Goal: Task Accomplishment & Management: Manage account settings

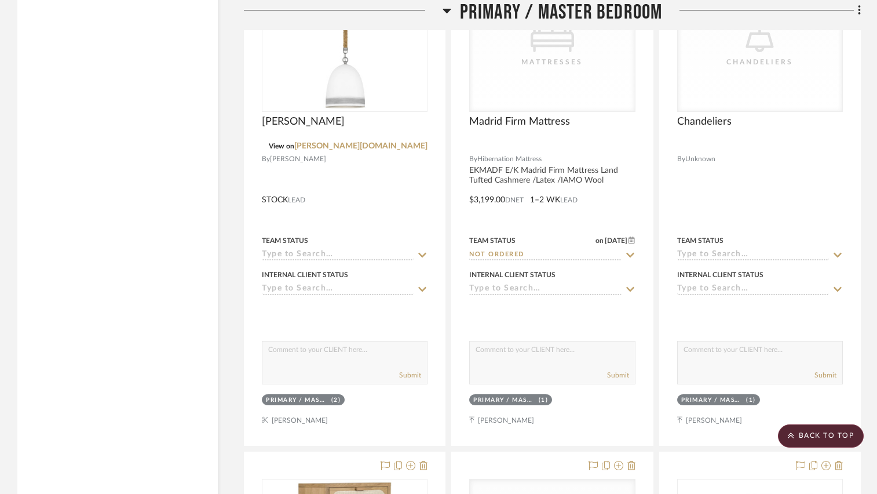
scroll to position [5851, 0]
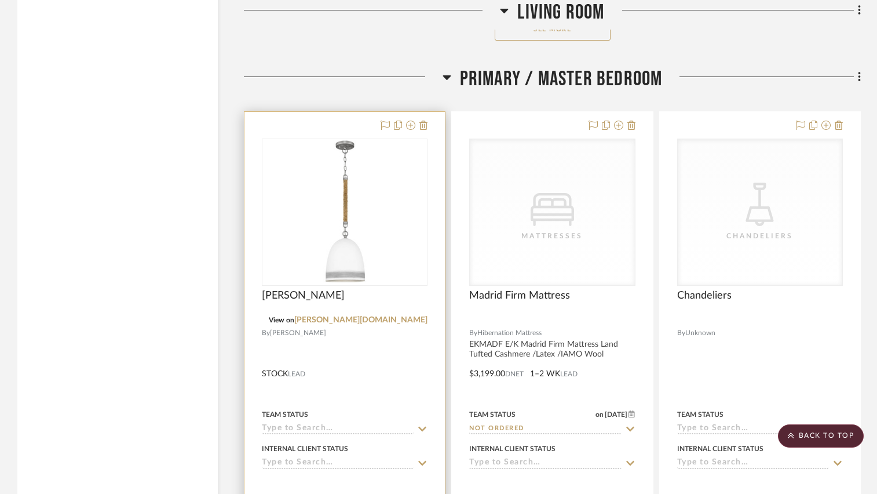
click at [368, 207] on img "0" at bounding box center [345, 212] width 50 height 145
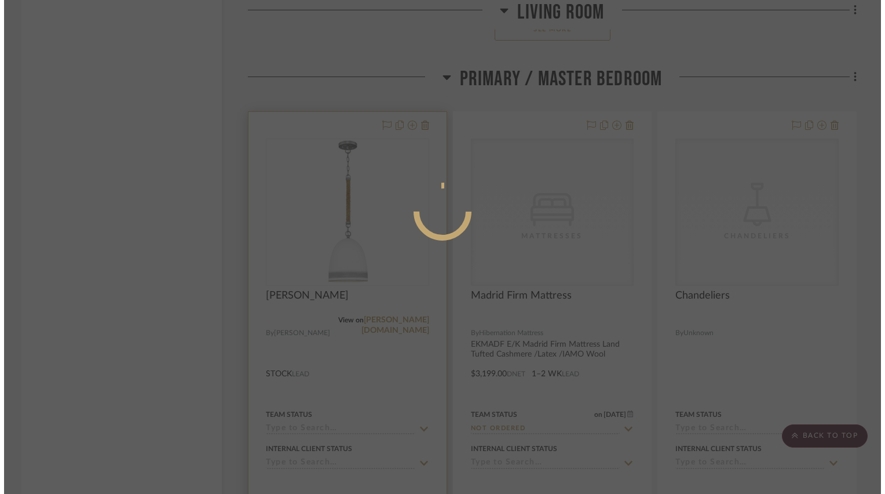
scroll to position [0, 0]
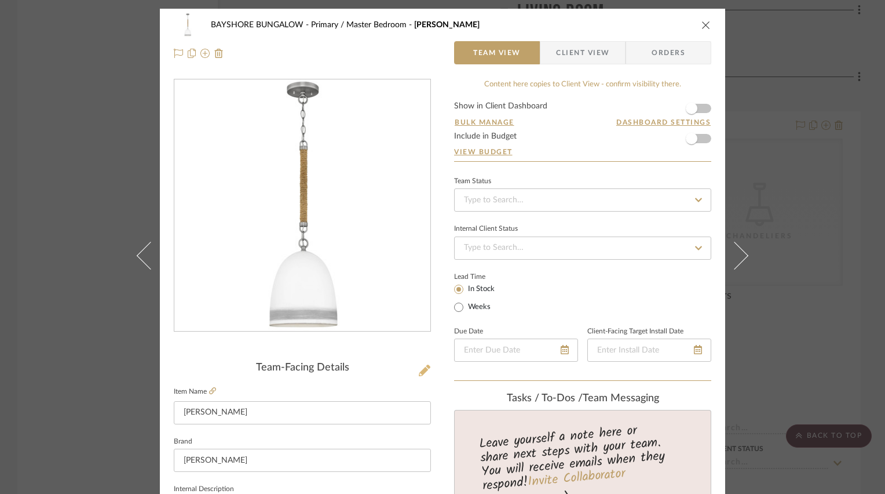
click at [420, 373] on icon at bounding box center [425, 370] width 12 height 12
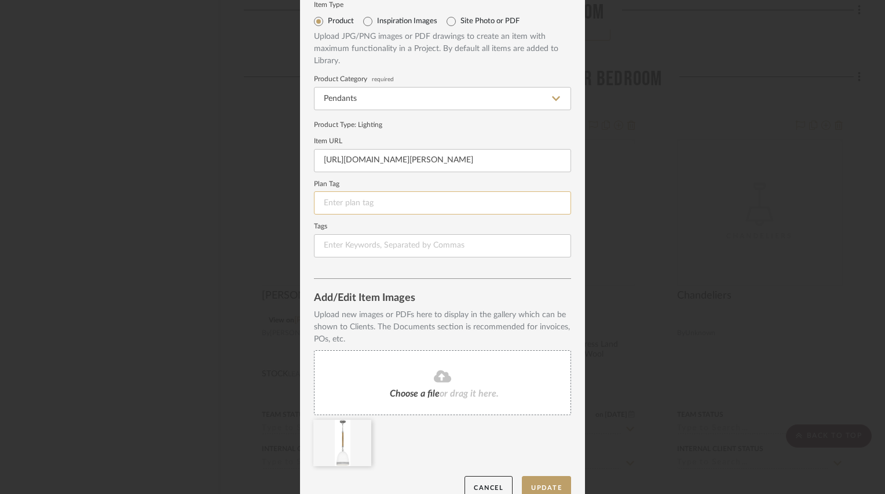
scroll to position [58, 0]
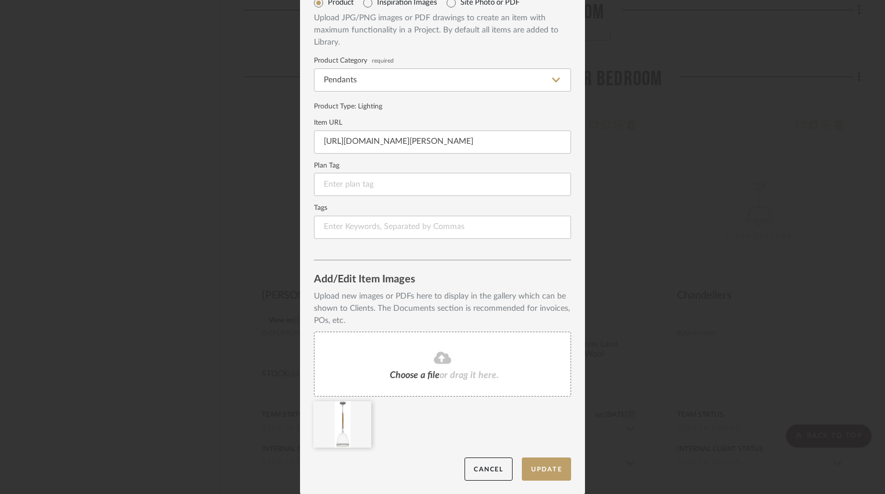
click at [437, 378] on div "Choose a file or drag it here." at bounding box center [442, 363] width 257 height 65
click at [359, 408] on icon at bounding box center [363, 408] width 8 height 9
click at [545, 465] on button "Update" at bounding box center [546, 469] width 49 height 24
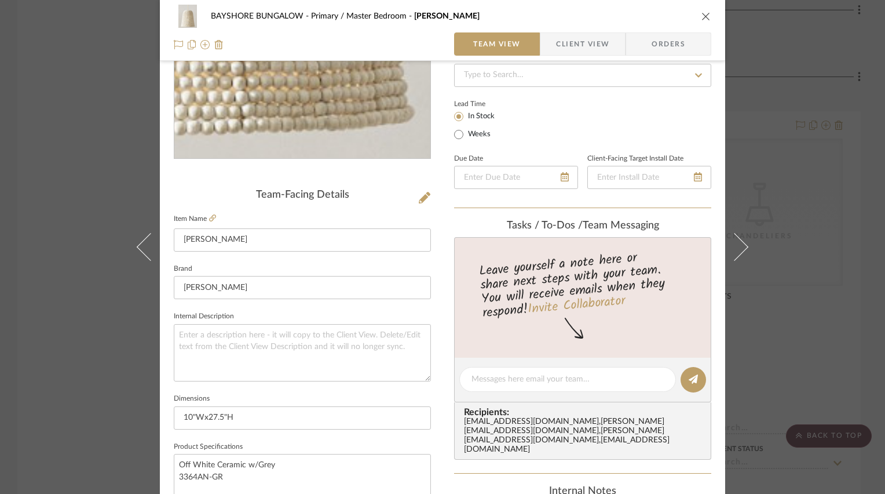
scroll to position [174, 0]
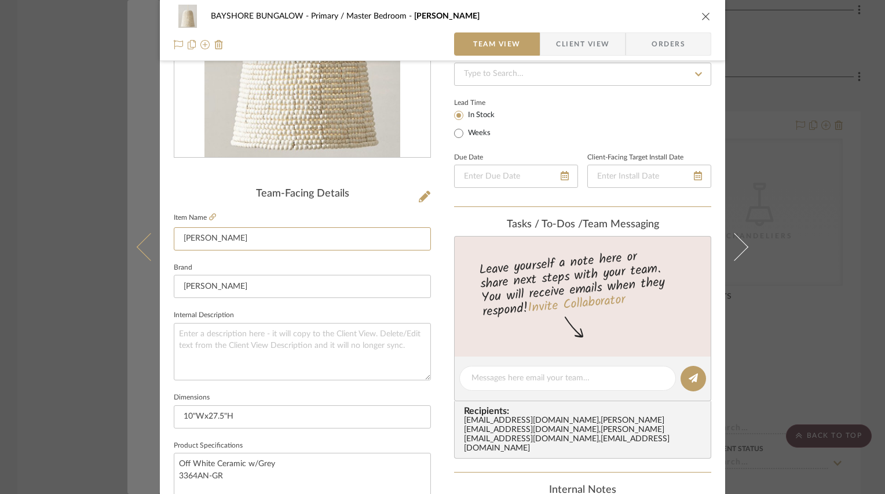
drag, startPoint x: 243, startPoint y: 236, endPoint x: 145, endPoint y: 232, distance: 98.6
click at [145, 232] on mat-dialog-content "BAYSHORE BUNGALOW Primary / Master Bedroom [PERSON_NAME] Team View Client View …" at bounding box center [442, 370] width 630 height 1070
type input "Montauk Wood Bead Pendant"
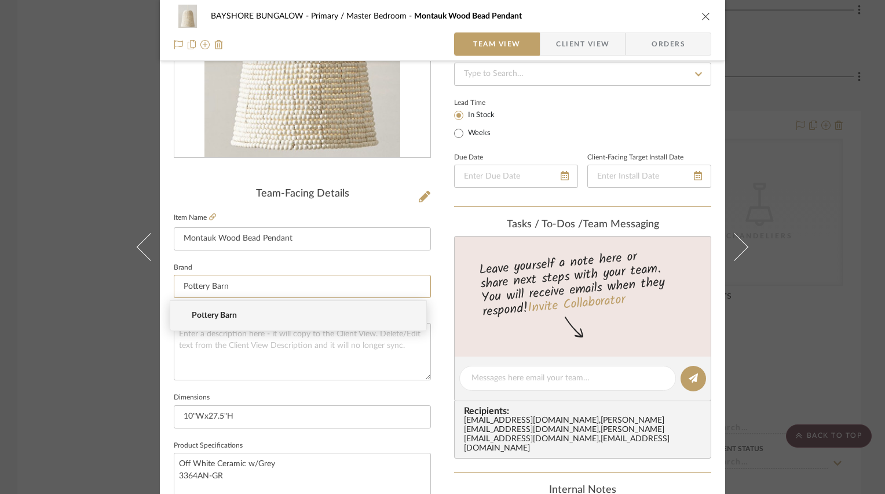
type input "Pottery Barn"
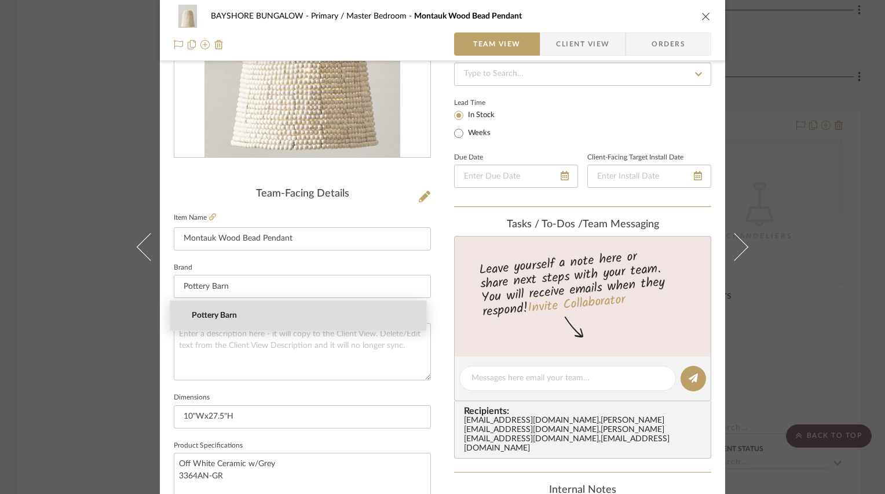
click at [207, 312] on span "Pottery Barn" at bounding box center [303, 316] width 222 height 10
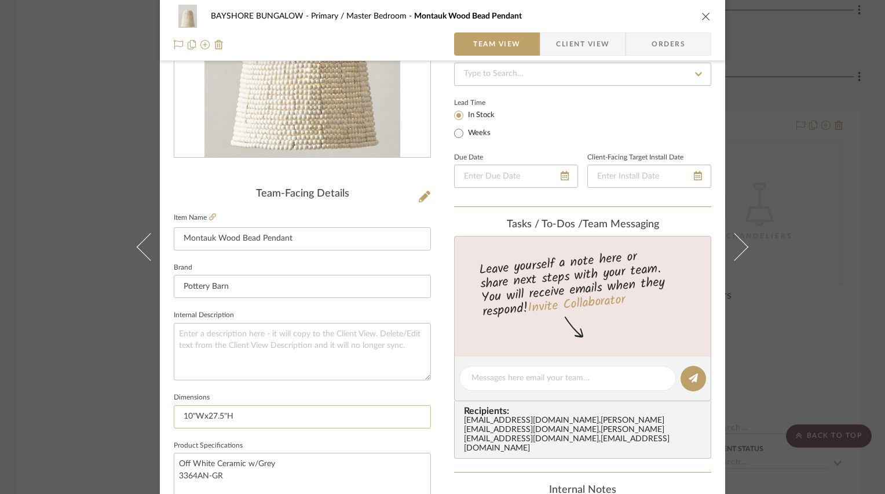
click at [187, 414] on input "10"Wx27.5"H" at bounding box center [302, 416] width 257 height 23
drag, startPoint x: 206, startPoint y: 414, endPoint x: 220, endPoint y: 414, distance: 13.9
click at [220, 414] on input "11"Wx27.5"H" at bounding box center [302, 416] width 257 height 23
type input "11"Wx14"H"
click at [262, 389] on fieldset "Dimensions 11"Wx14"H" at bounding box center [302, 408] width 257 height 39
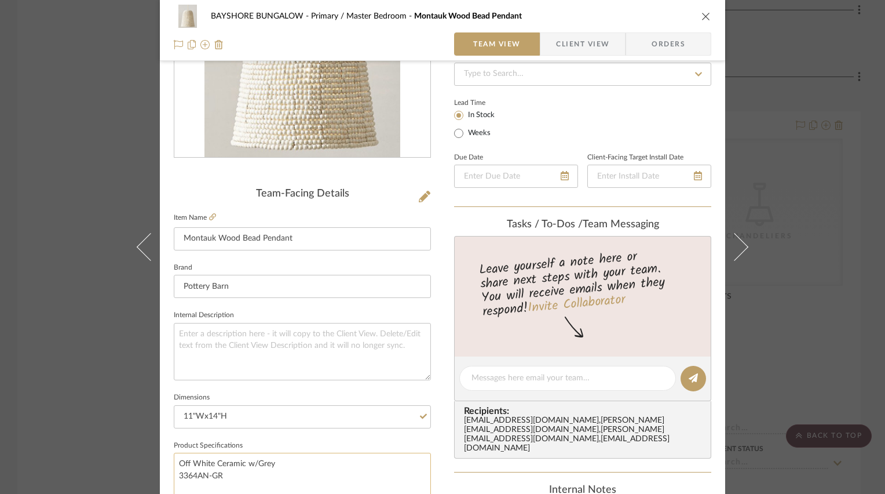
click at [283, 461] on textarea "Off White Ceramic w/Grey 3364AN-GR" at bounding box center [302, 480] width 257 height 57
drag, startPoint x: 282, startPoint y: 463, endPoint x: 163, endPoint y: 455, distance: 119.7
click at [163, 455] on div "BAYSHORE BUNGALOW Primary / Master Bedroom Montauk Wood Bead Pendant Team View …" at bounding box center [442, 370] width 565 height 1070
type textarea "R"
click at [461, 132] on input "Weeks" at bounding box center [459, 133] width 14 height 14
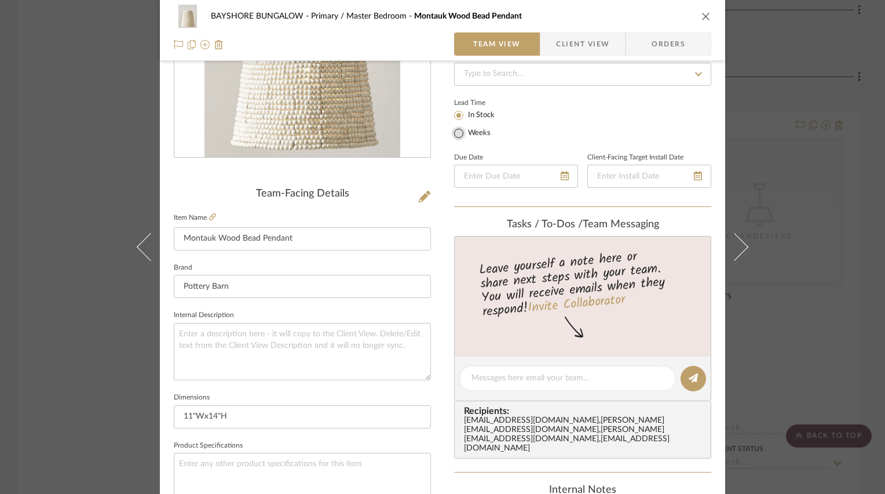
radio input "true"
click at [523, 131] on input "text" at bounding box center [529, 132] width 31 height 16
type input "7"
click at [554, 128] on input "text" at bounding box center [569, 132] width 31 height 16
type input "8"
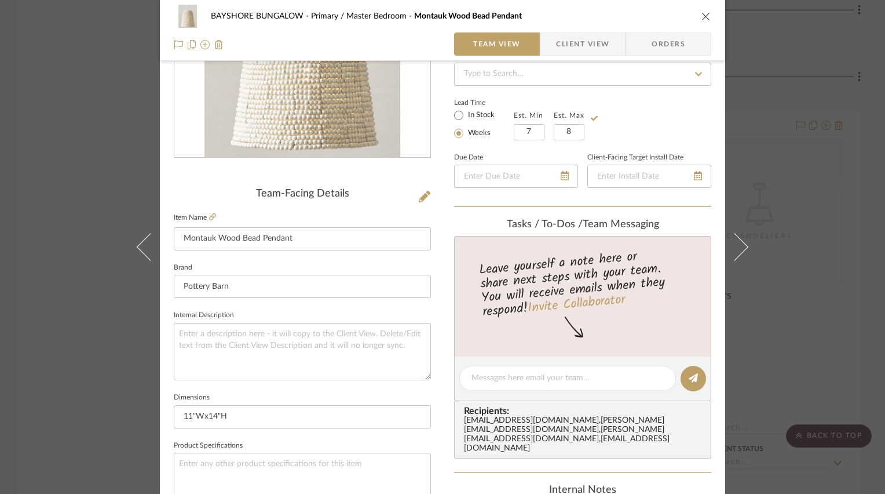
click at [665, 108] on div "Lead Time In Stock Weeks Est. Min 7 Est. Max 8" at bounding box center [582, 117] width 257 height 45
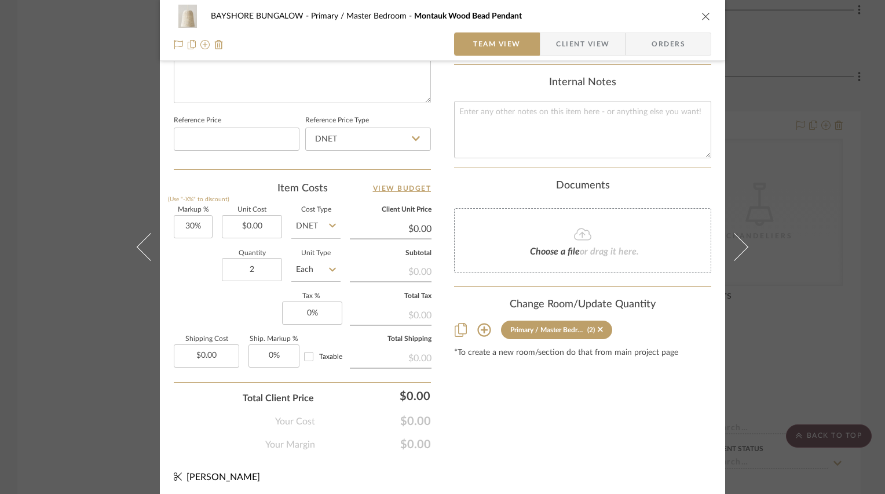
scroll to position [582, 0]
click at [243, 224] on input "0.00" at bounding box center [252, 225] width 60 height 23
type input "$399.00"
click at [182, 270] on div "Quantity 2 Unit Type Each" at bounding box center [257, 270] width 167 height 41
type input "$518.70"
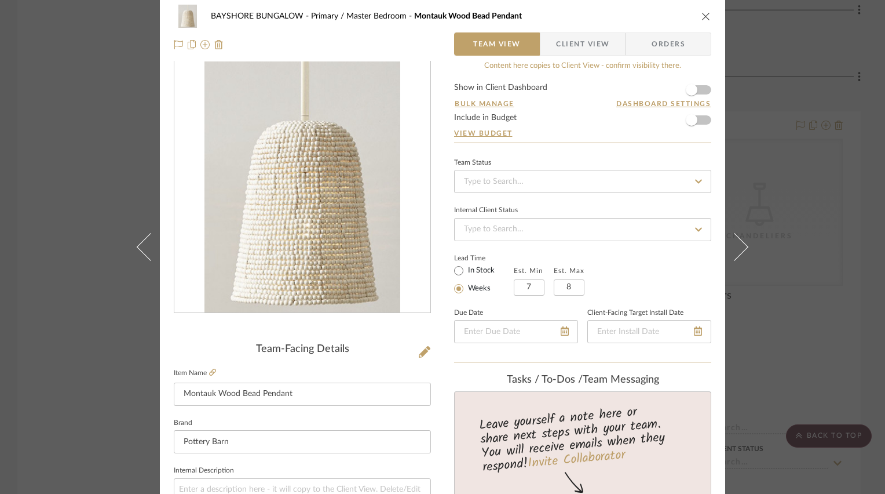
scroll to position [0, 0]
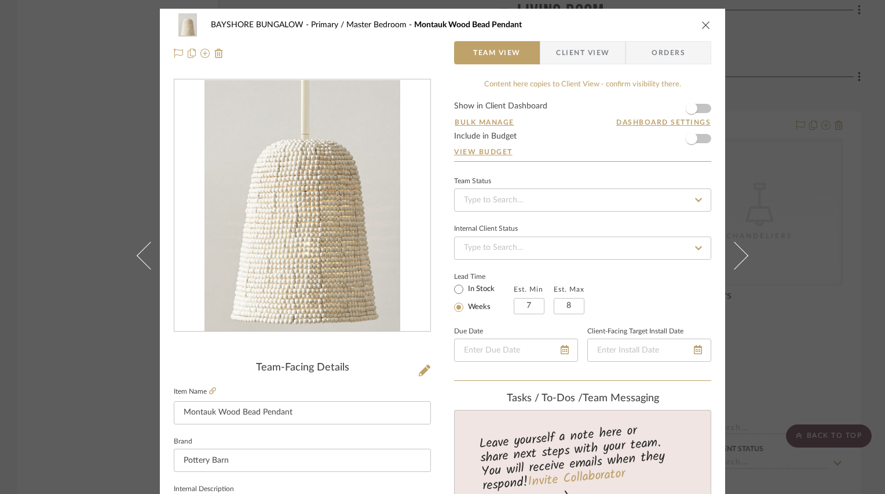
drag, startPoint x: 703, startPoint y: 24, endPoint x: 689, endPoint y: 38, distance: 19.7
click at [703, 24] on icon "close" at bounding box center [706, 24] width 9 height 9
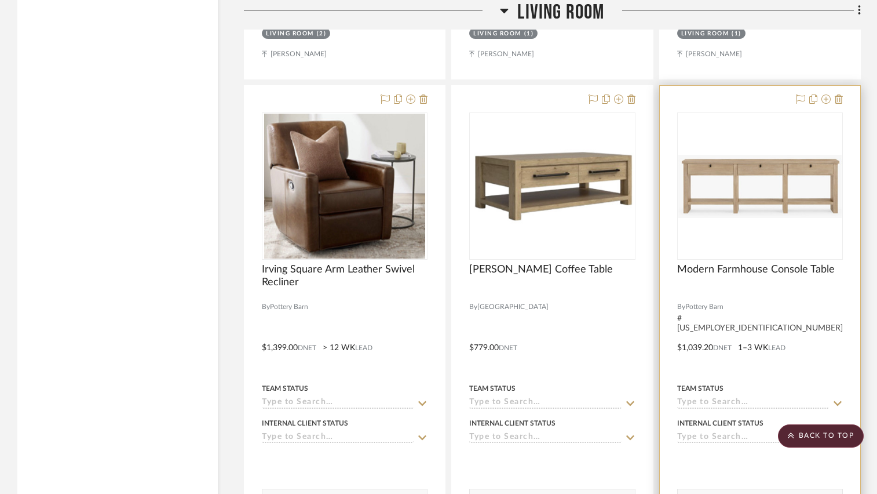
scroll to position [4751, 0]
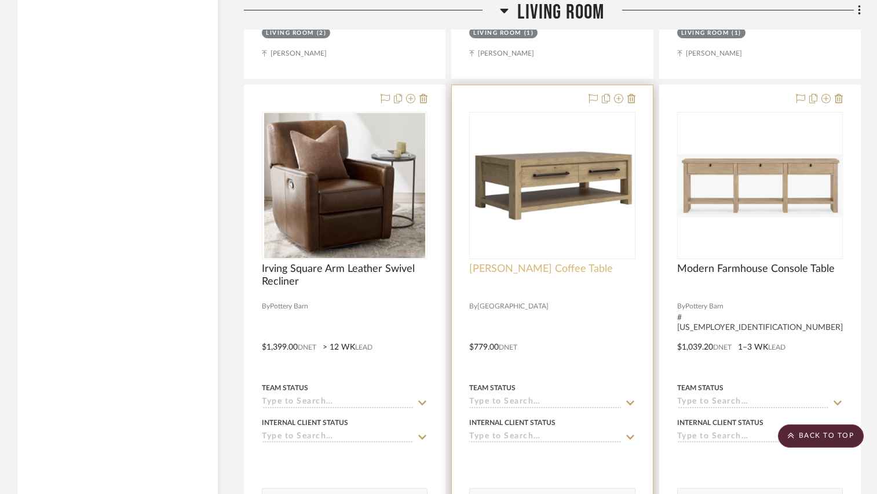
click at [544, 273] on span "[PERSON_NAME] Coffee Table" at bounding box center [541, 268] width 144 height 13
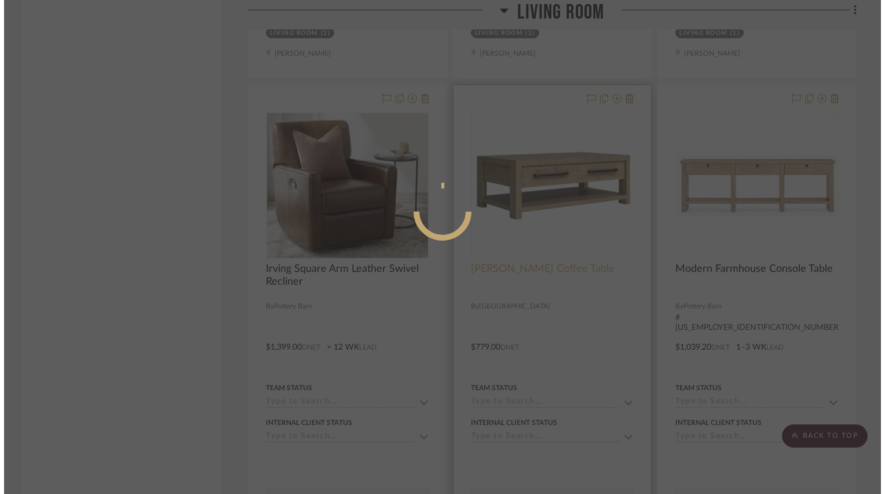
scroll to position [0, 0]
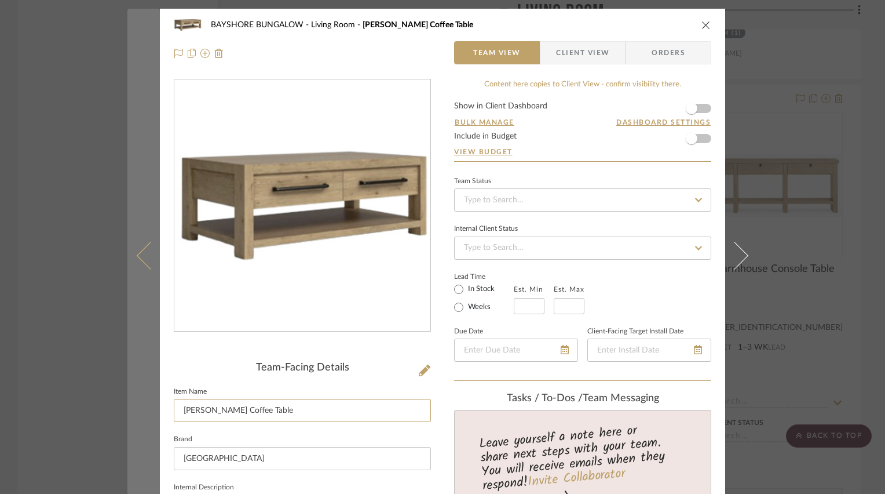
drag, startPoint x: 275, startPoint y: 412, endPoint x: 126, endPoint y: 406, distance: 148.5
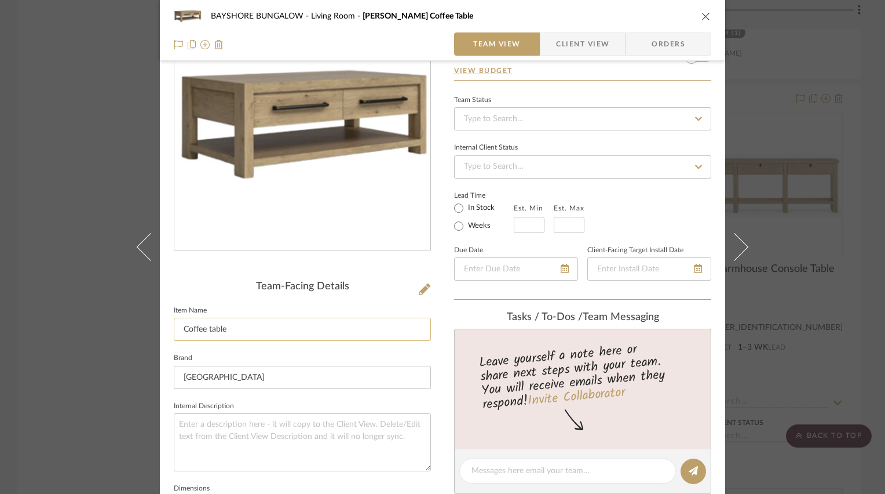
scroll to position [116, 0]
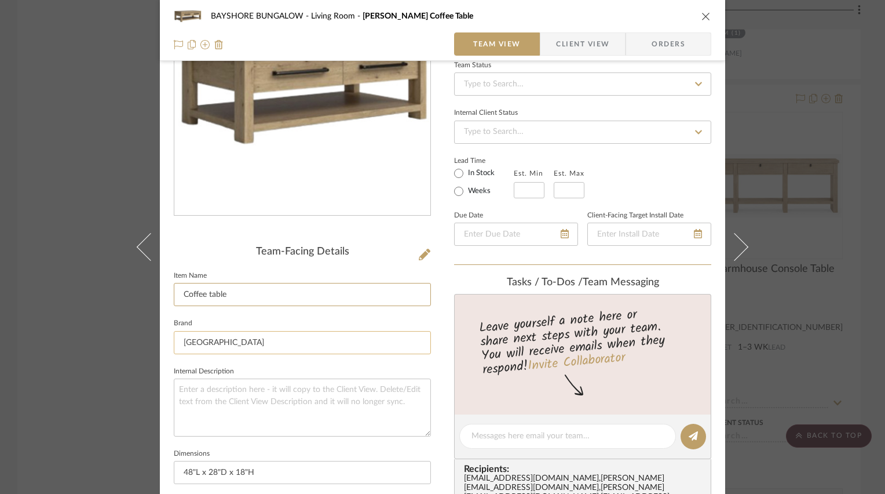
type input "Coffee table"
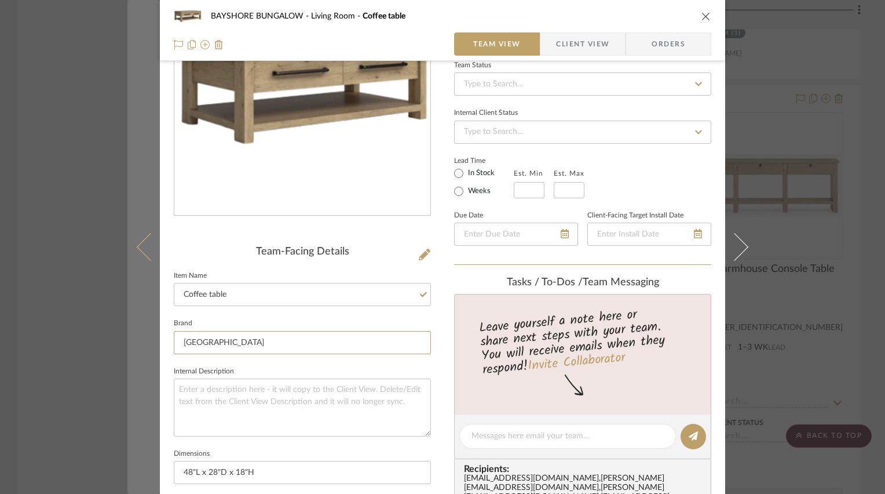
drag, startPoint x: 225, startPoint y: 342, endPoint x: 153, endPoint y: 335, distance: 72.1
click at [153, 335] on mat-dialog-content "BAYSHORE BUNGALOW Living Room Coffee table Team View Client View Orders Team-Fa…" at bounding box center [442, 427] width 630 height 1068
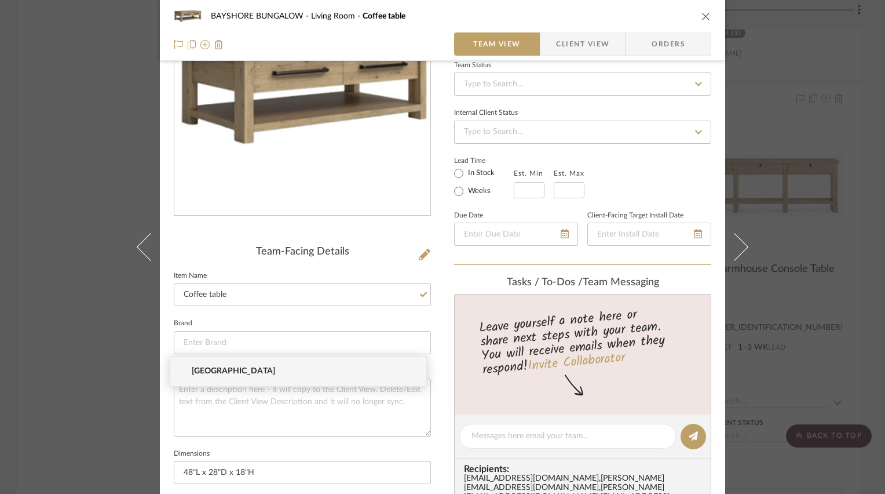
click at [316, 317] on fieldset "Brand" at bounding box center [302, 334] width 257 height 39
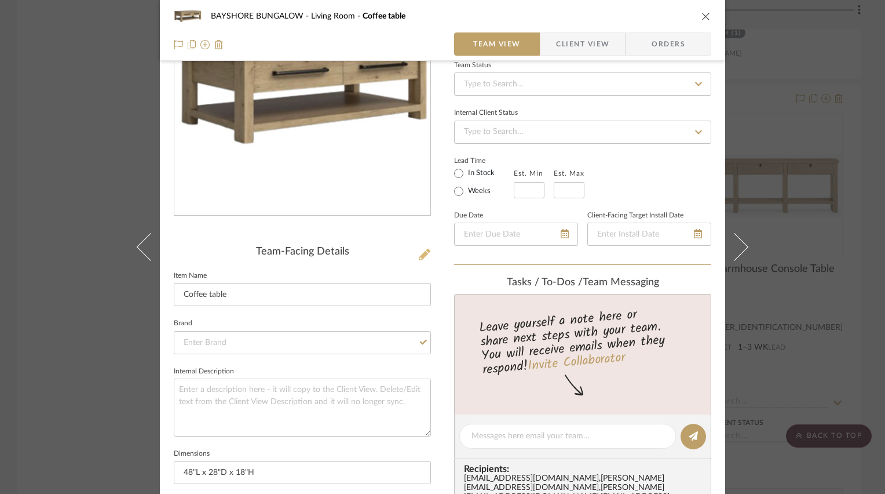
click at [419, 251] on icon at bounding box center [425, 255] width 12 height 12
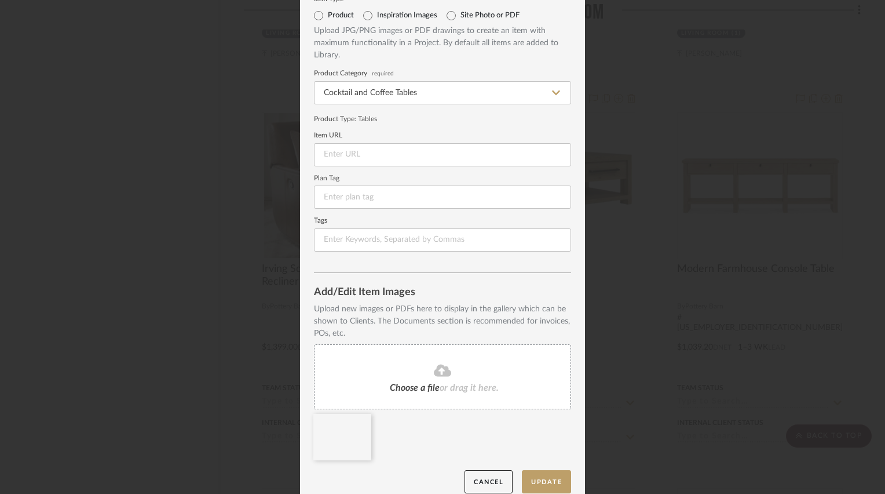
scroll to position [58, 0]
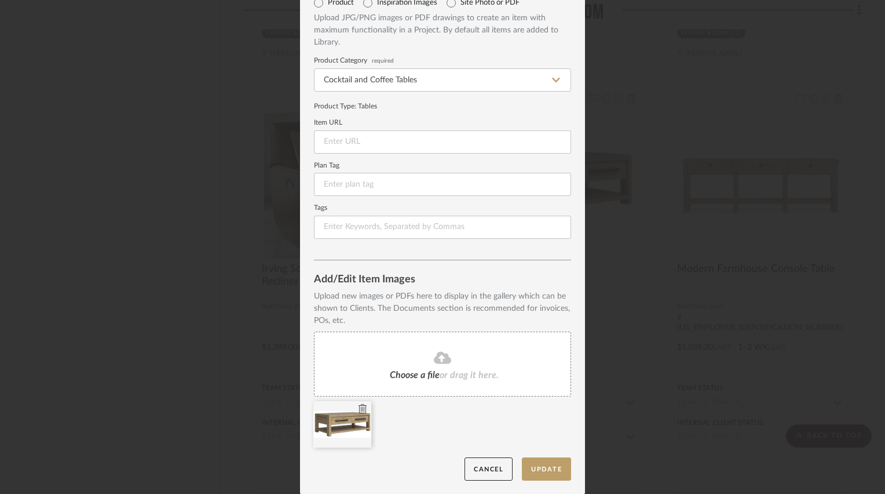
click at [359, 407] on icon at bounding box center [363, 408] width 8 height 9
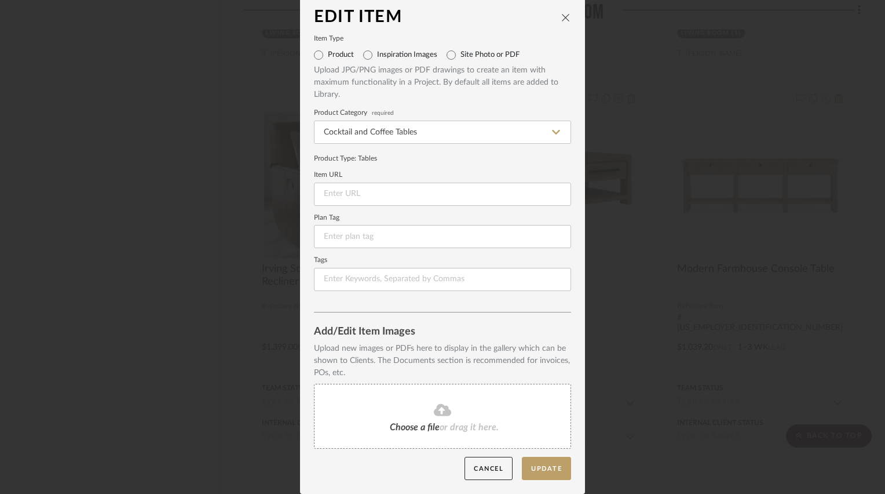
scroll to position [5, 0]
click at [545, 469] on button "Update" at bounding box center [546, 469] width 49 height 24
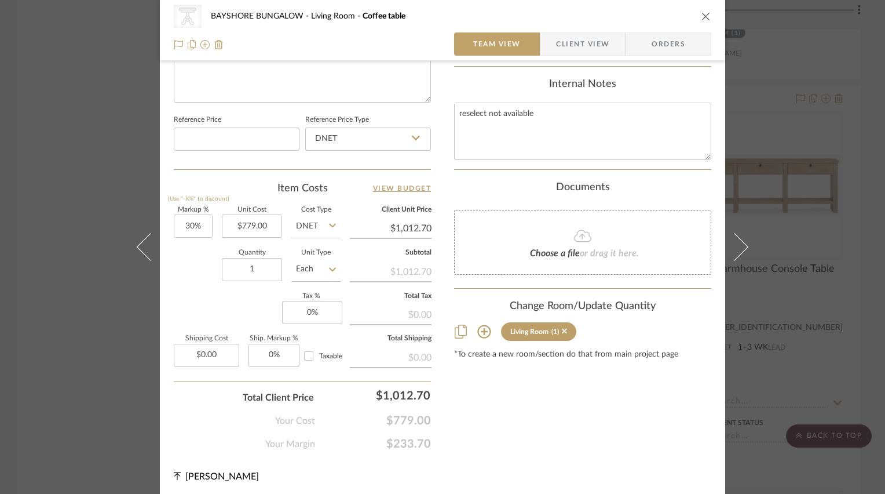
scroll to position [580, 0]
click at [702, 17] on icon "close" at bounding box center [706, 16] width 9 height 9
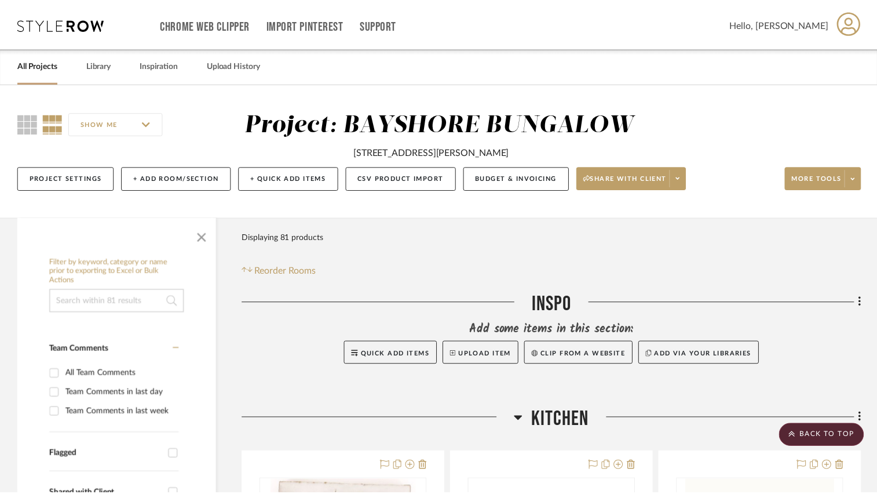
scroll to position [4751, 0]
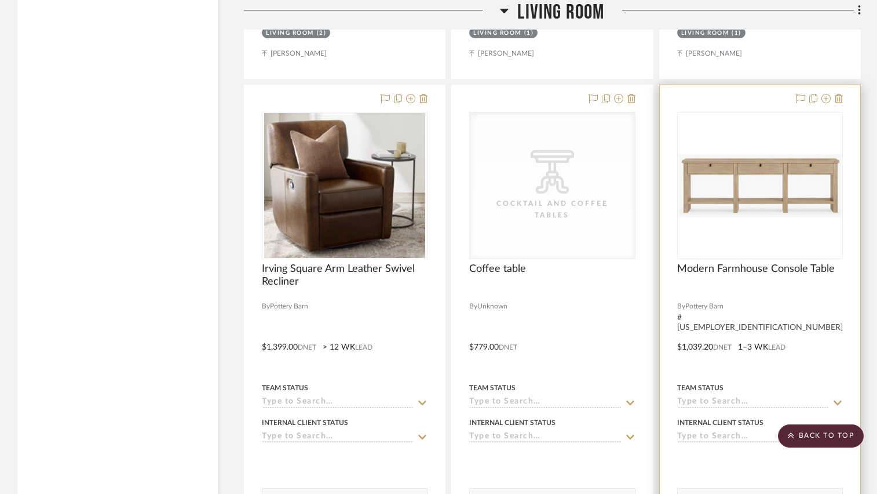
click at [715, 176] on img "0" at bounding box center [759, 185] width 163 height 63
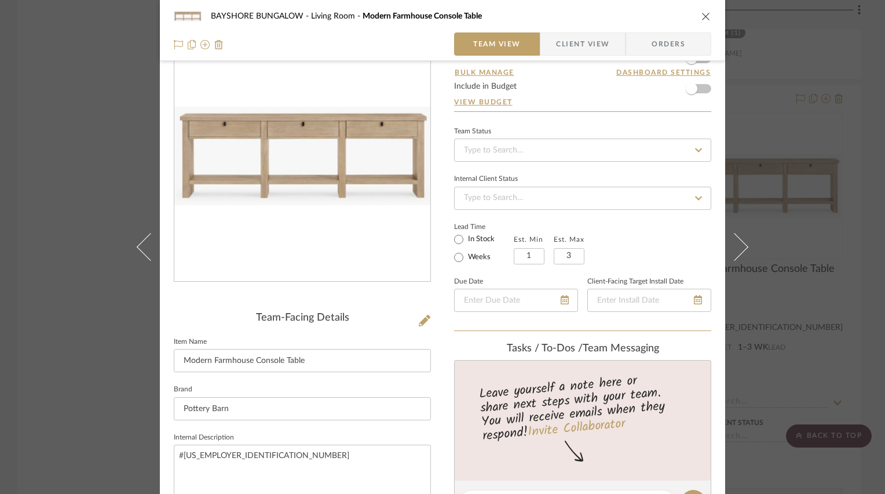
scroll to position [58, 0]
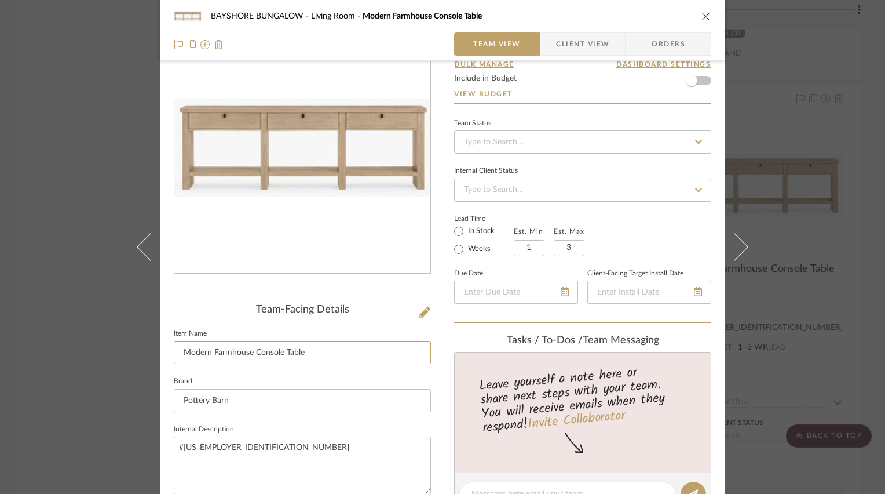
drag, startPoint x: 251, startPoint y: 352, endPoint x: 114, endPoint y: 354, distance: 136.7
click at [114, 354] on div "BAYSHORE BUNGALOW Living Room Modern Farmhouse Console Table Team View Client V…" at bounding box center [442, 247] width 885 height 494
type input "Sofa Backc Console Table"
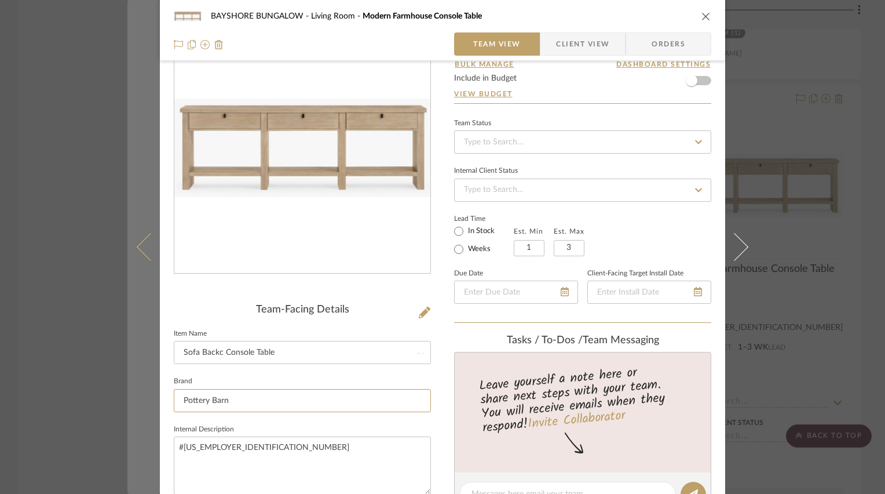
drag, startPoint x: 248, startPoint y: 399, endPoint x: 143, endPoint y: 399, distance: 105.4
click at [144, 399] on mat-dialog-content "BAYSHORE BUNGALOW Living Room Modern Farmhouse Console Table Team View Client V…" at bounding box center [442, 485] width 630 height 1068
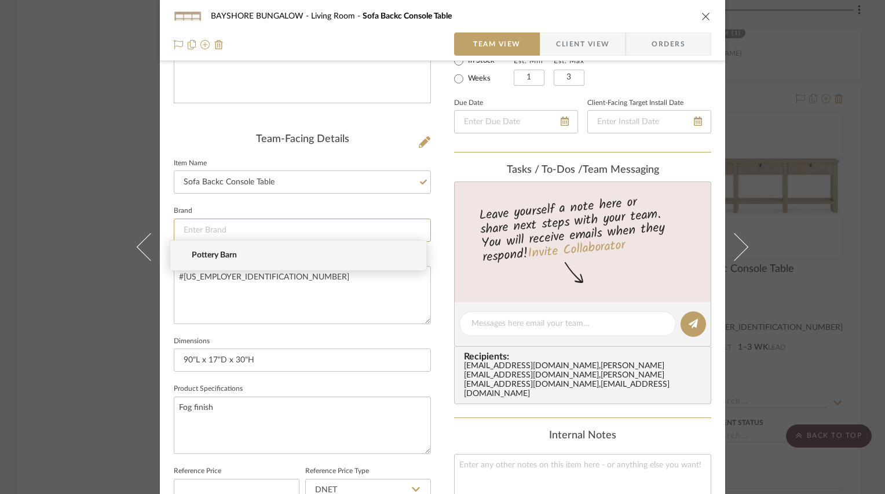
scroll to position [232, 0]
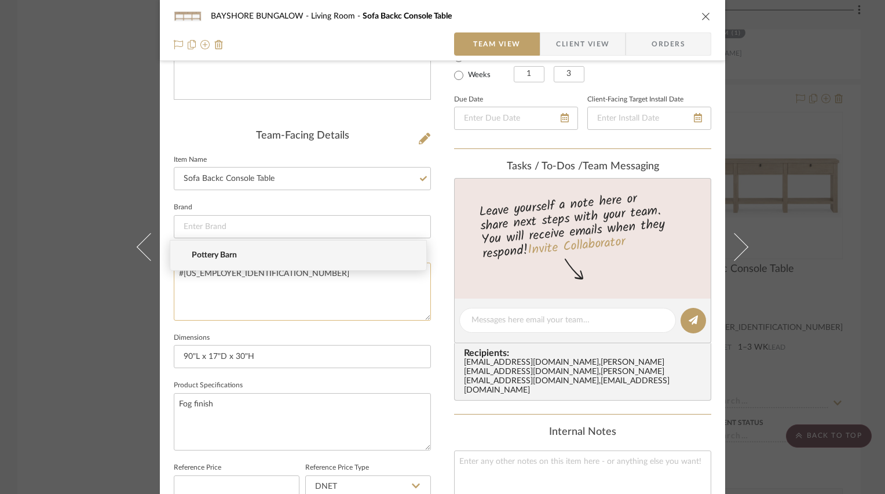
click at [239, 302] on textarea "#[US_EMPLOYER_IDENTIFICATION_NUMBER]" at bounding box center [302, 290] width 257 height 57
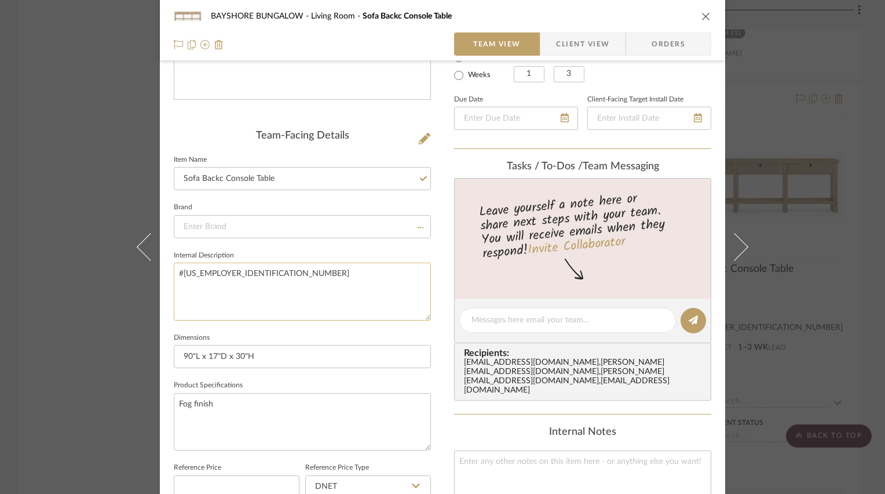
click at [248, 289] on textarea "#[US_EMPLOYER_IDENTIFICATION_NUMBER]" at bounding box center [302, 290] width 257 height 57
click at [240, 395] on textarea "Fog finish" at bounding box center [302, 421] width 257 height 57
click at [241, 400] on textarea "Fog finish" at bounding box center [302, 421] width 257 height 57
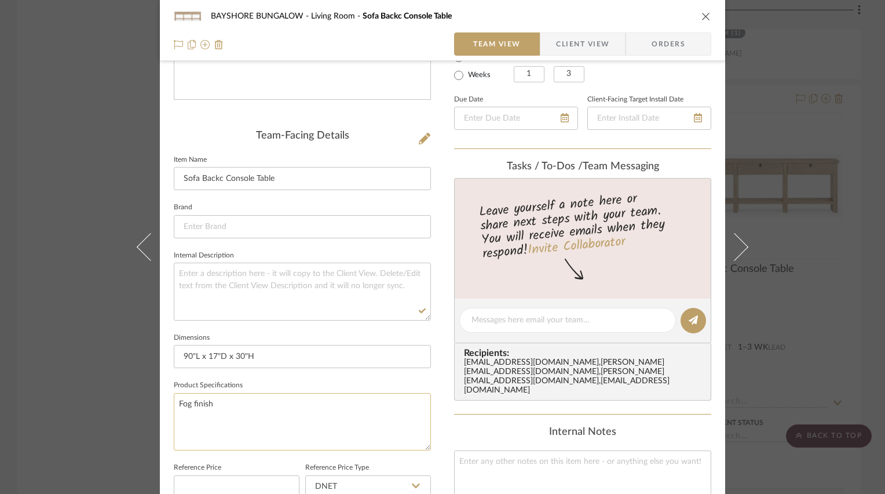
click at [241, 400] on textarea "Fog finish" at bounding box center [302, 421] width 257 height 57
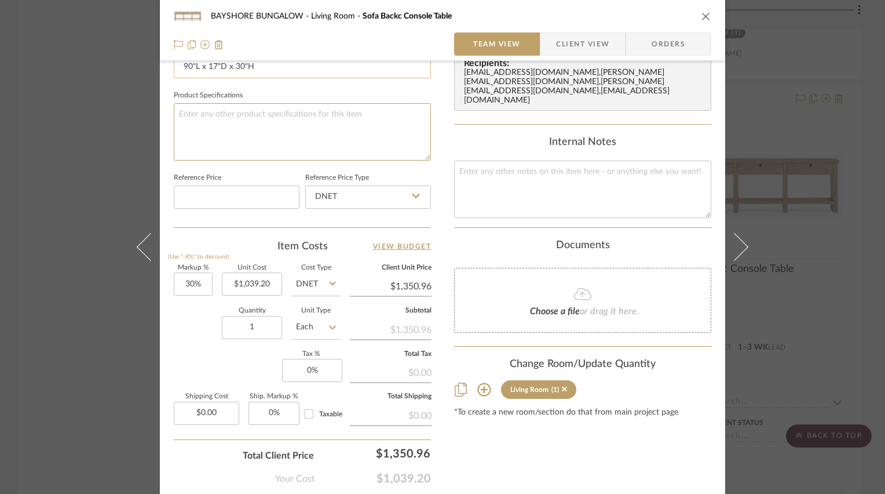
scroll to position [580, 0]
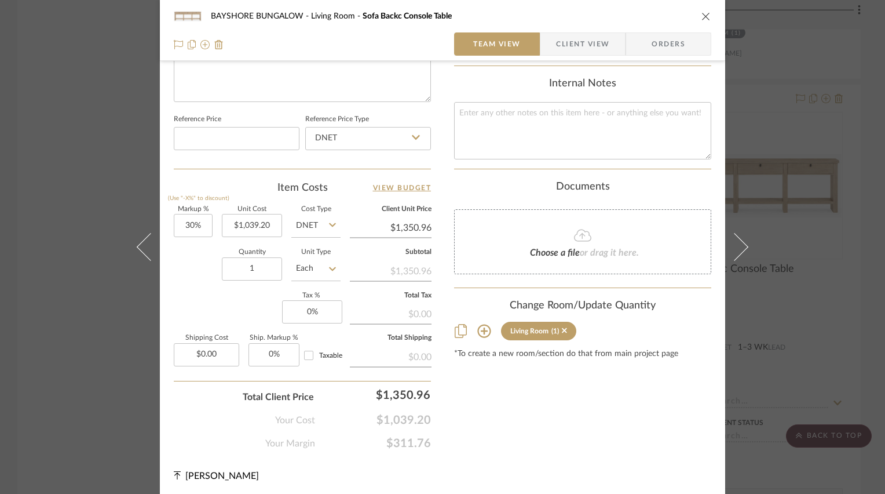
click at [702, 16] on icon "close" at bounding box center [706, 16] width 9 height 9
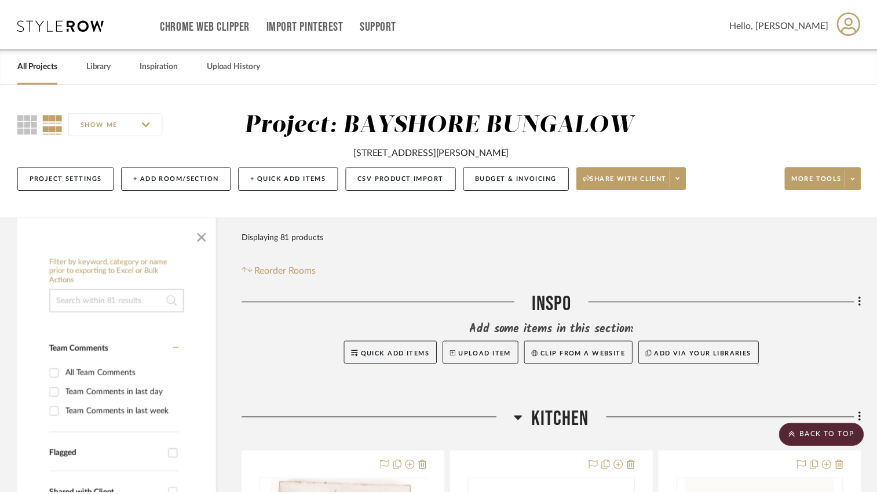
scroll to position [4751, 0]
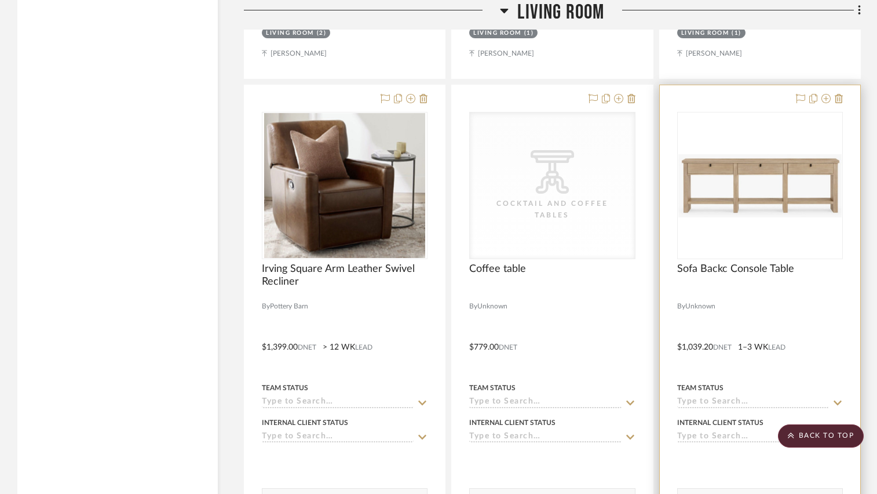
click at [783, 204] on img "0" at bounding box center [759, 185] width 163 height 63
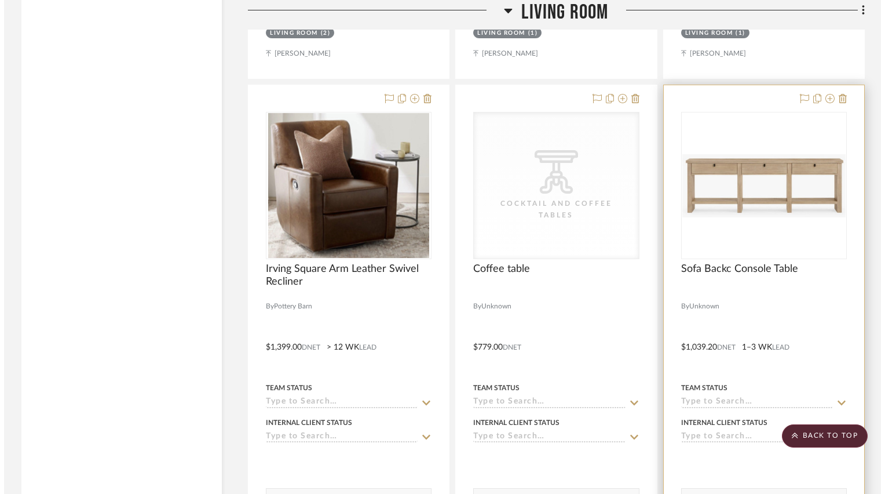
scroll to position [0, 0]
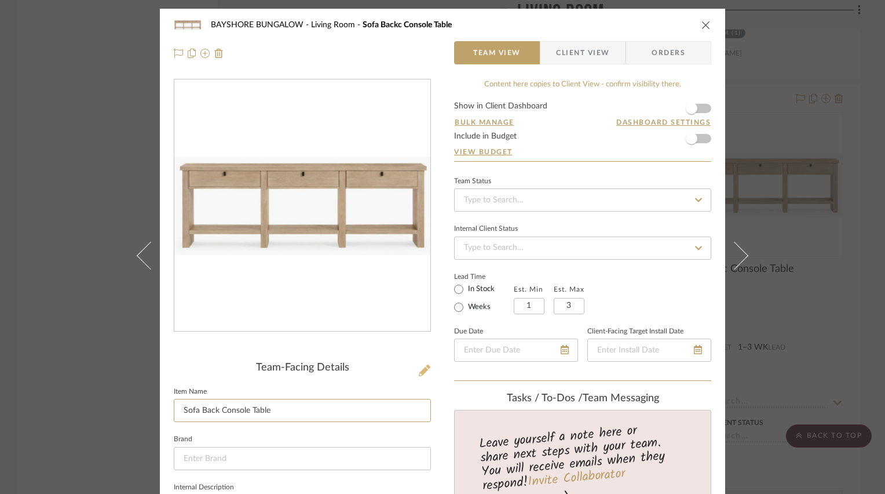
type input "Sofa Back Console Table"
click at [424, 372] on icon at bounding box center [425, 370] width 12 height 12
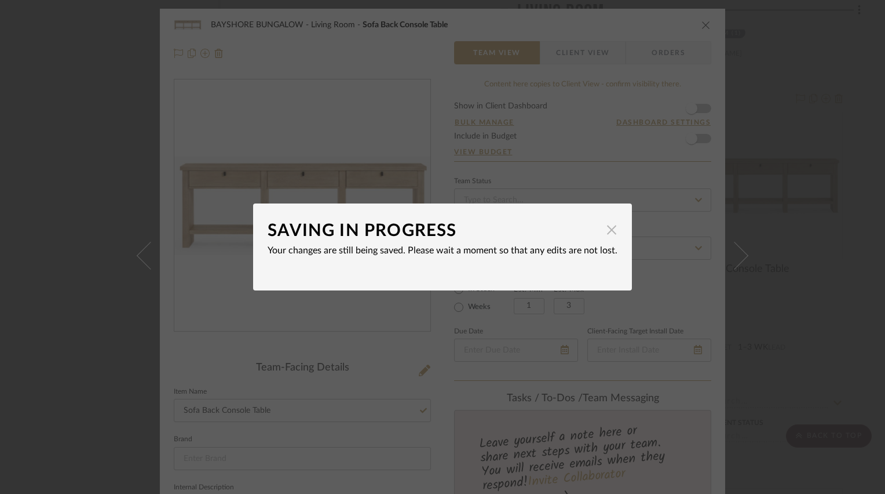
click at [608, 228] on span "button" at bounding box center [611, 229] width 23 height 23
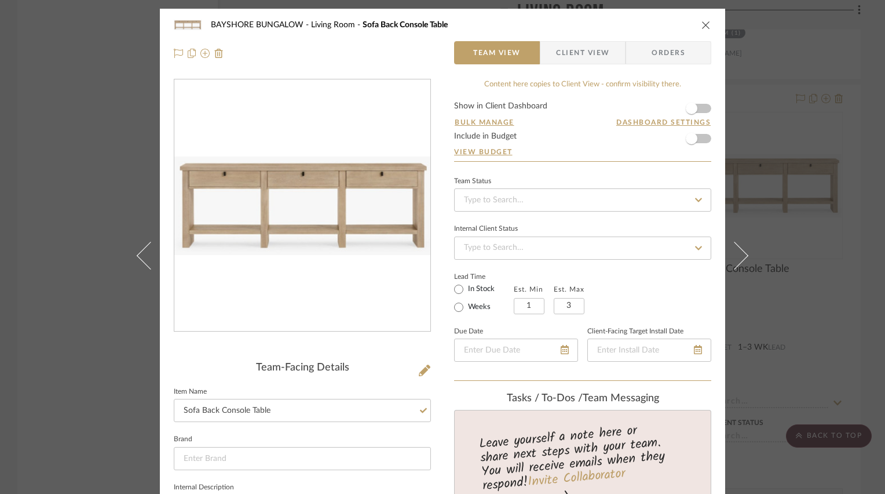
click at [389, 384] on fieldset "Item Name Sofa Back Console Table" at bounding box center [302, 403] width 257 height 39
click at [419, 371] on icon at bounding box center [425, 370] width 12 height 12
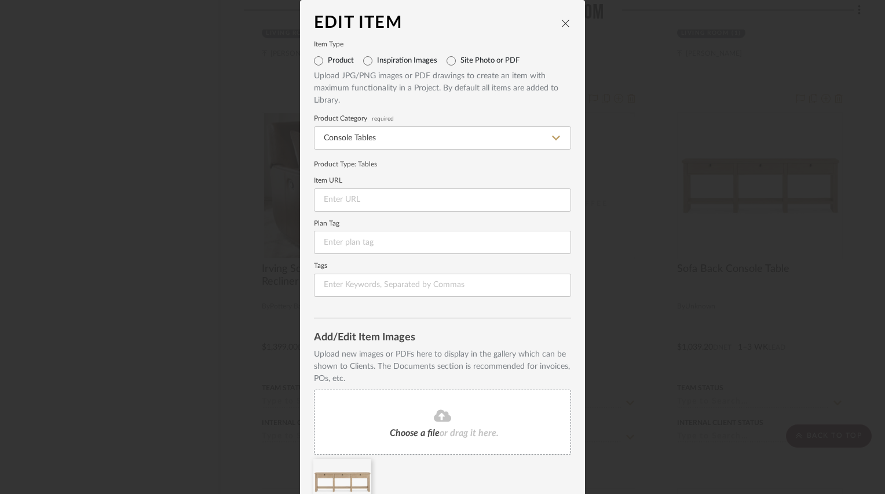
scroll to position [58, 0]
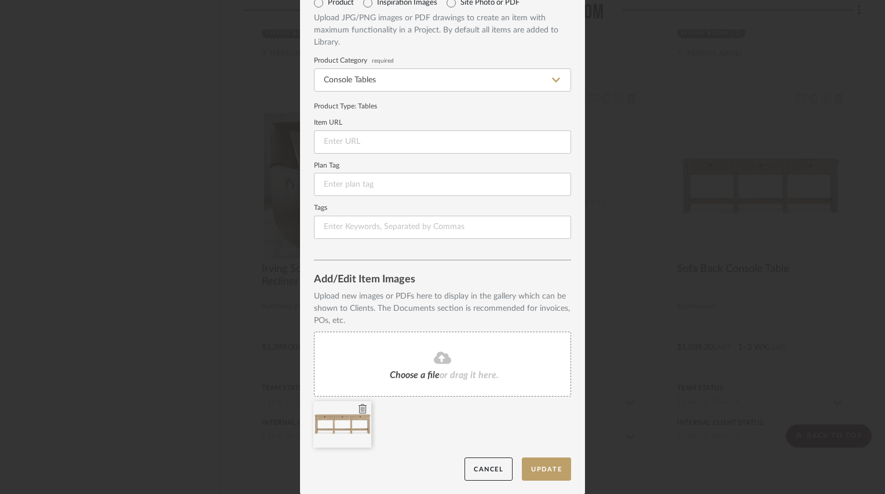
click at [359, 406] on icon at bounding box center [363, 408] width 8 height 9
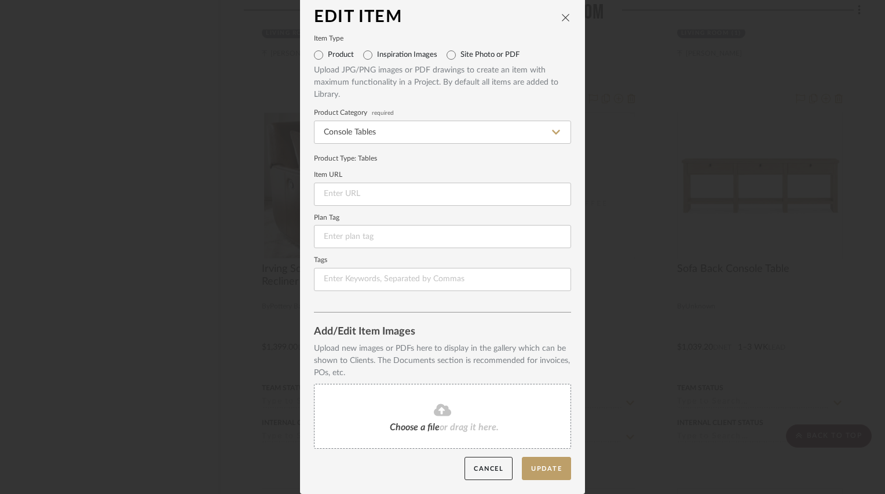
scroll to position [5, 0]
click at [543, 469] on button "Update" at bounding box center [546, 469] width 49 height 24
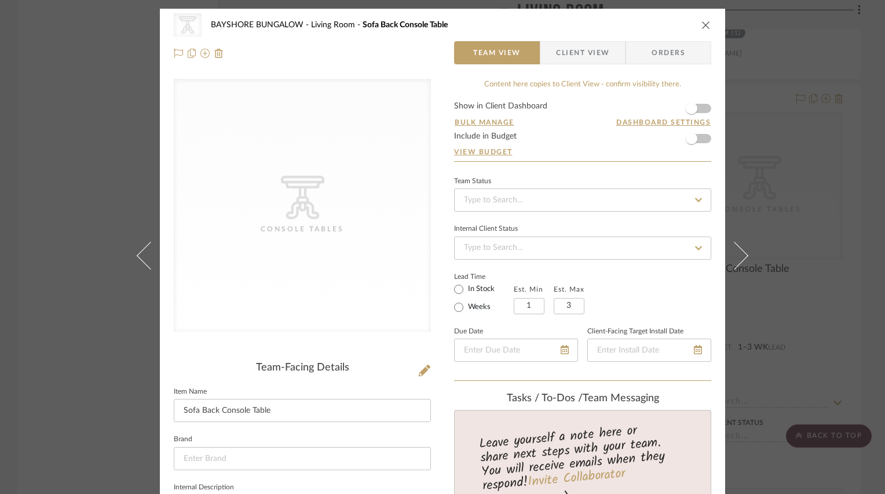
click at [702, 27] on icon "close" at bounding box center [706, 24] width 9 height 9
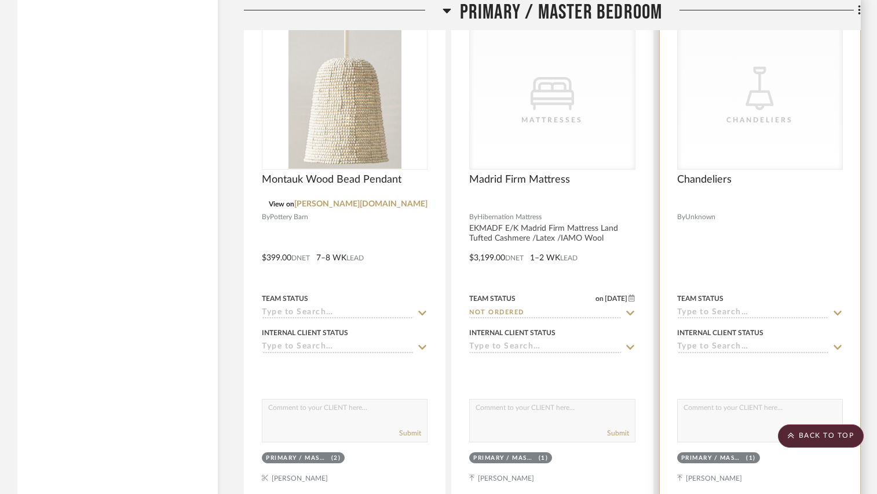
scroll to position [5793, 0]
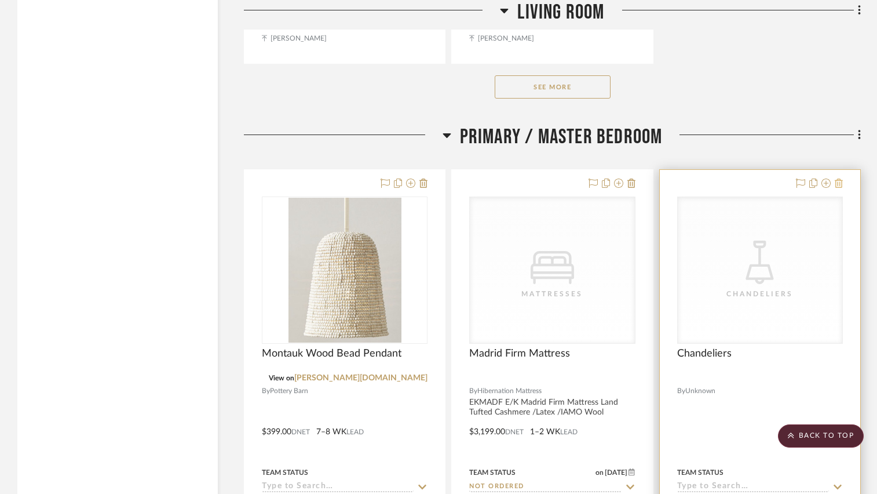
click at [838, 185] on icon at bounding box center [839, 182] width 8 height 9
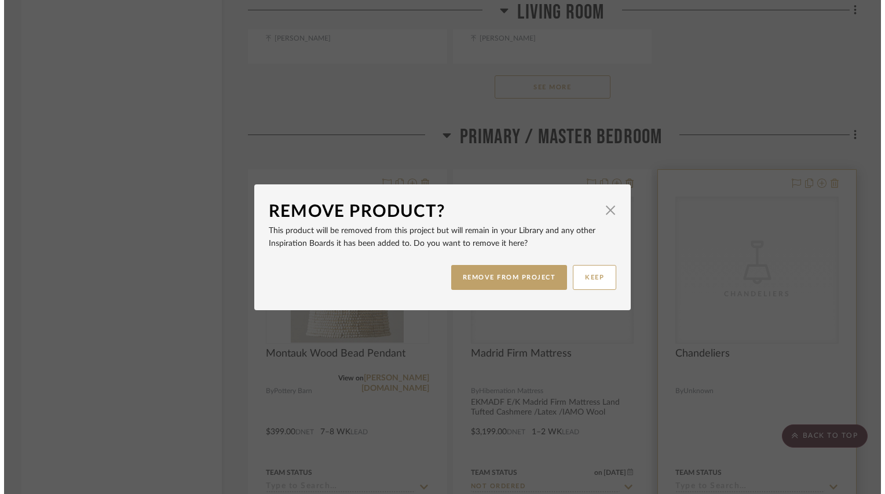
scroll to position [0, 0]
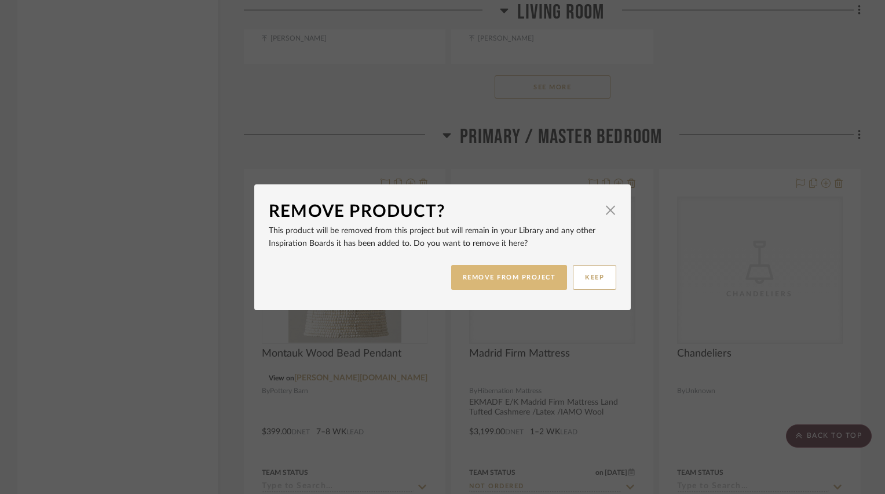
click at [519, 274] on button "REMOVE FROM PROJECT" at bounding box center [509, 277] width 116 height 25
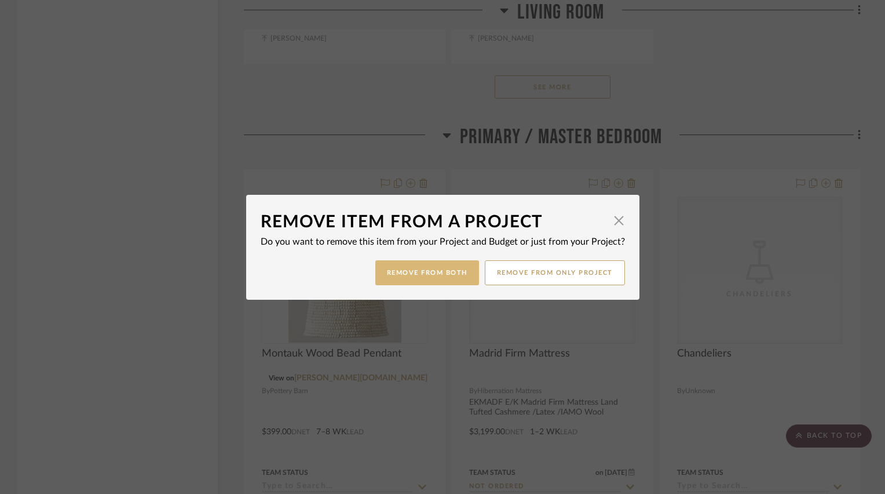
click at [446, 269] on button "Remove from Both" at bounding box center [427, 272] width 104 height 25
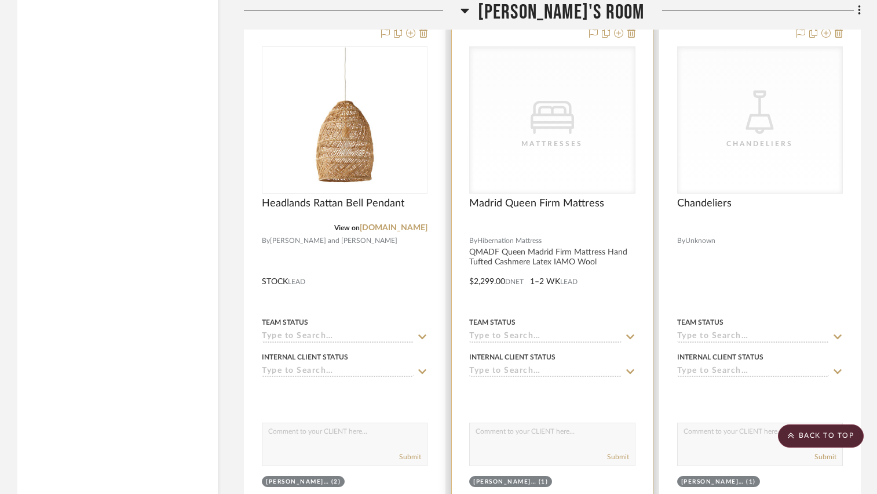
scroll to position [7126, 0]
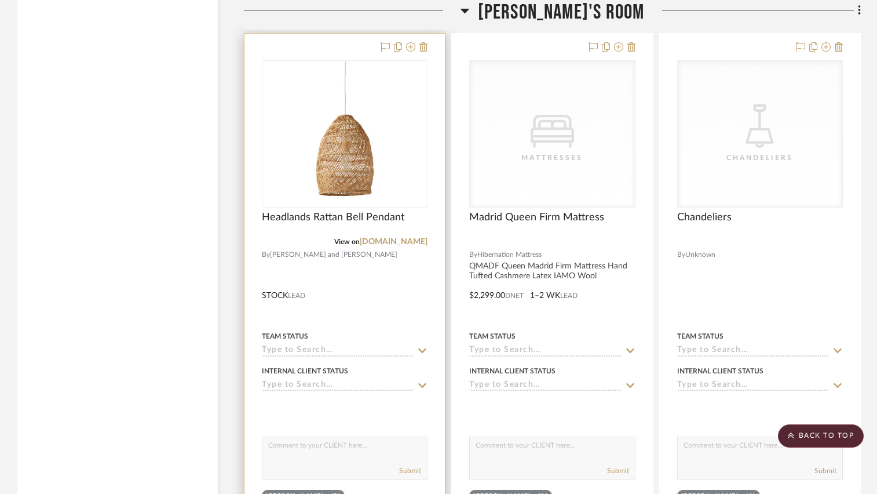
click at [365, 282] on div at bounding box center [344, 287] width 200 height 507
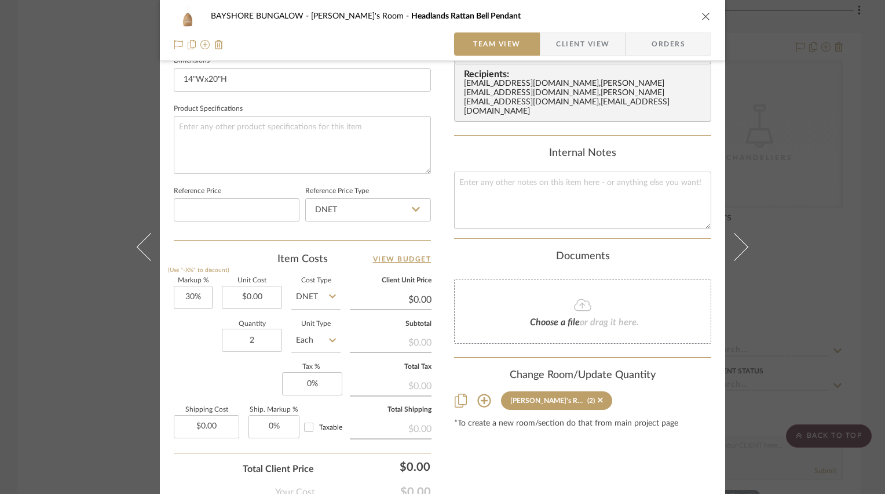
scroll to position [521, 0]
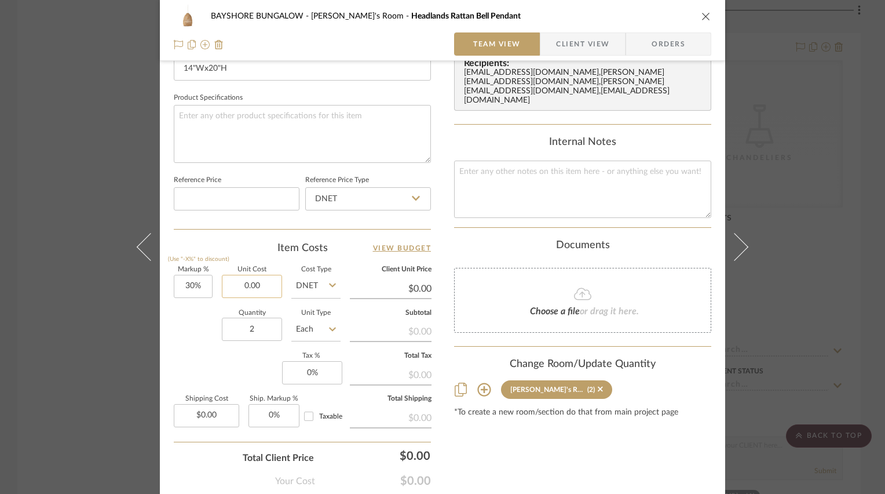
click at [254, 283] on input "0.00" at bounding box center [252, 286] width 60 height 23
type input "$348.00"
click at [182, 319] on div "Quantity 2 Unit Type Each" at bounding box center [257, 330] width 167 height 41
type input "$452.40"
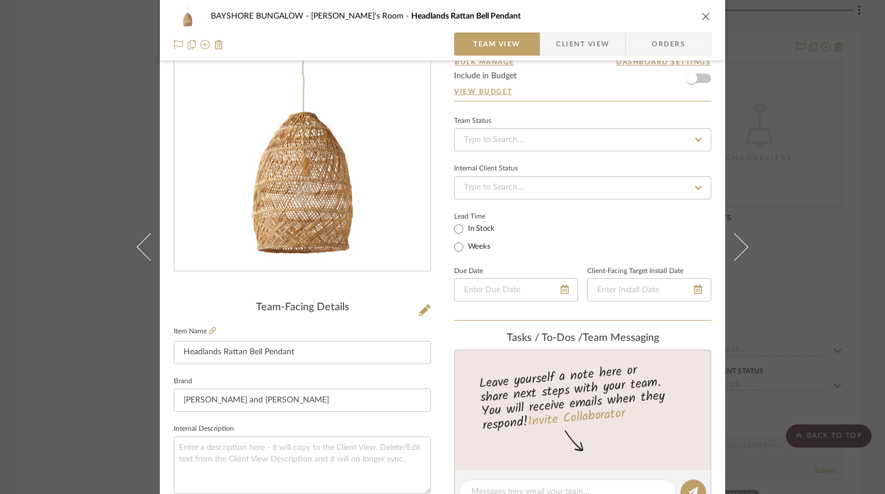
scroll to position [0, 0]
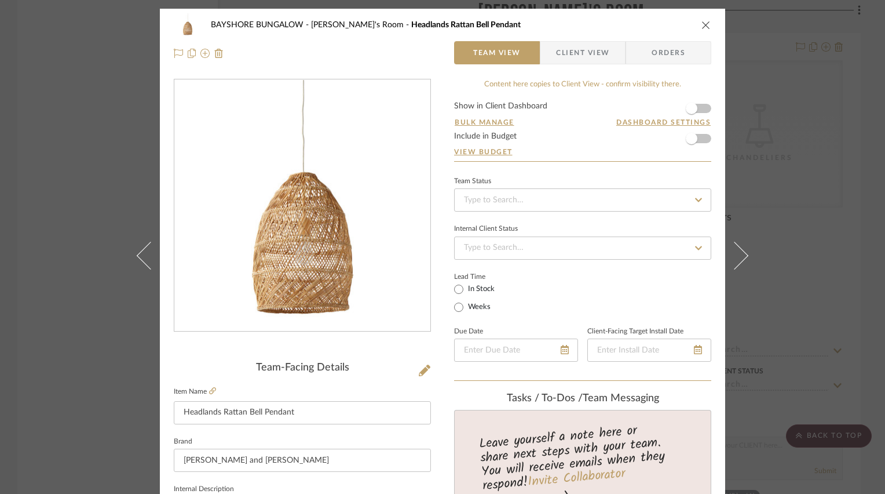
click at [702, 24] on icon "close" at bounding box center [706, 24] width 9 height 9
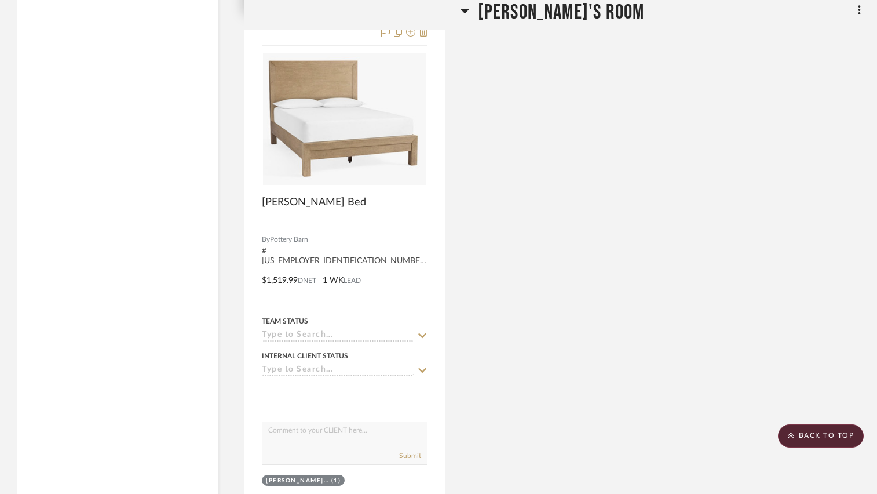
scroll to position [8227, 0]
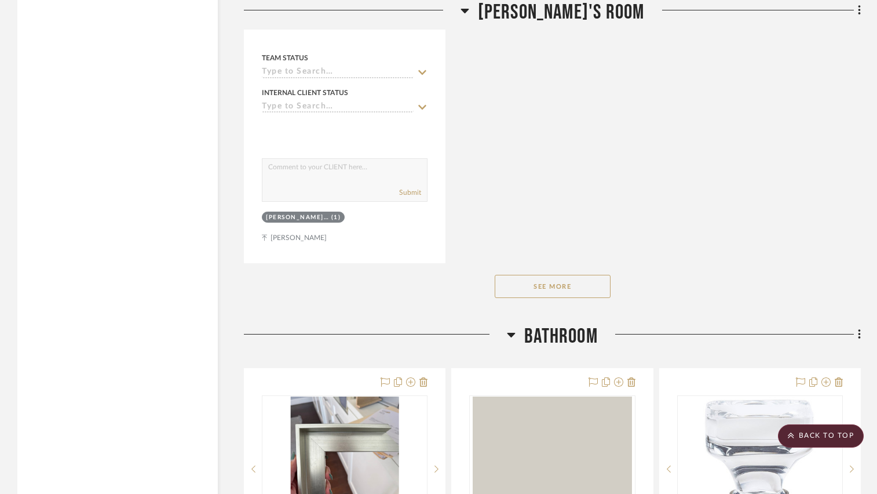
scroll to position [8400, 0]
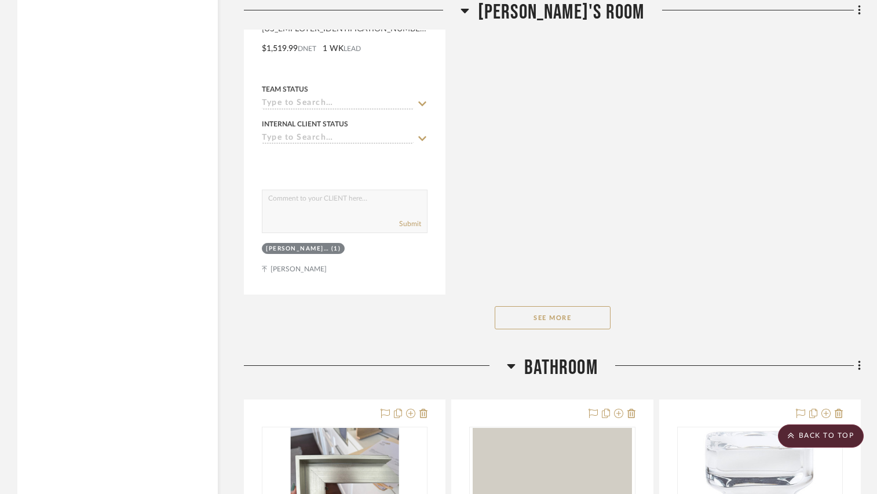
click at [551, 316] on button "See More" at bounding box center [553, 317] width 116 height 23
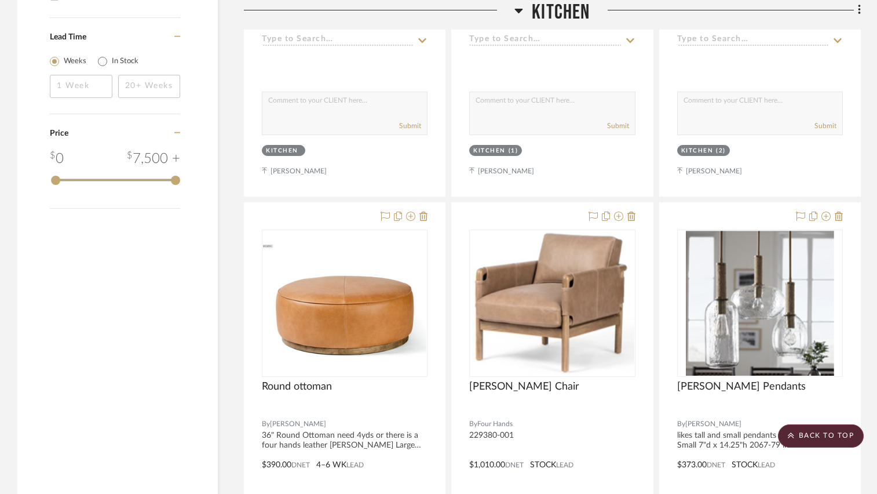
scroll to position [1970, 0]
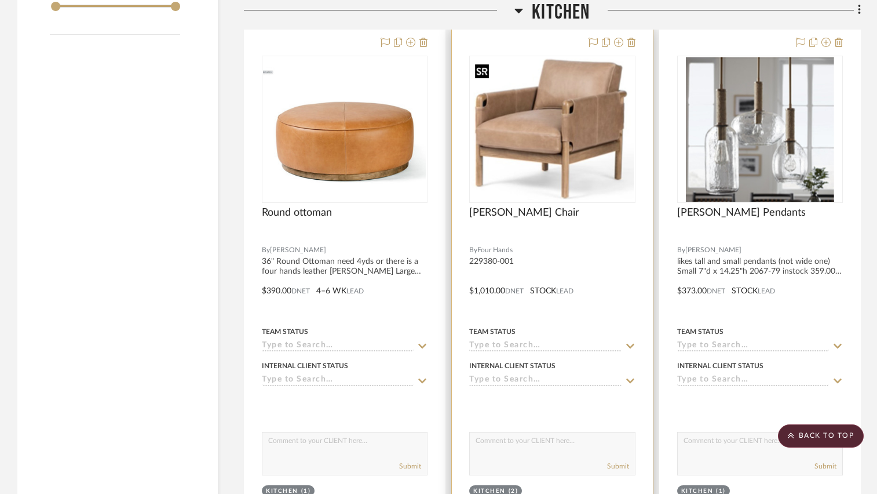
click at [569, 159] on img "0" at bounding box center [551, 129] width 163 height 141
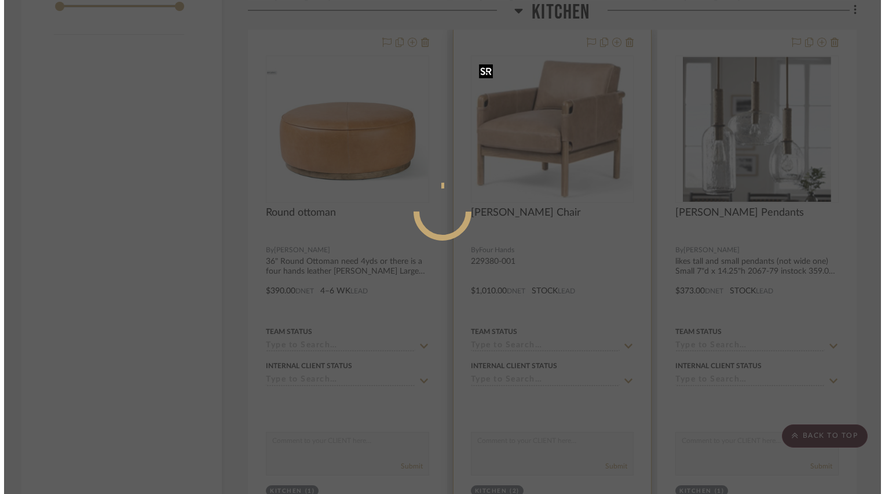
scroll to position [0, 0]
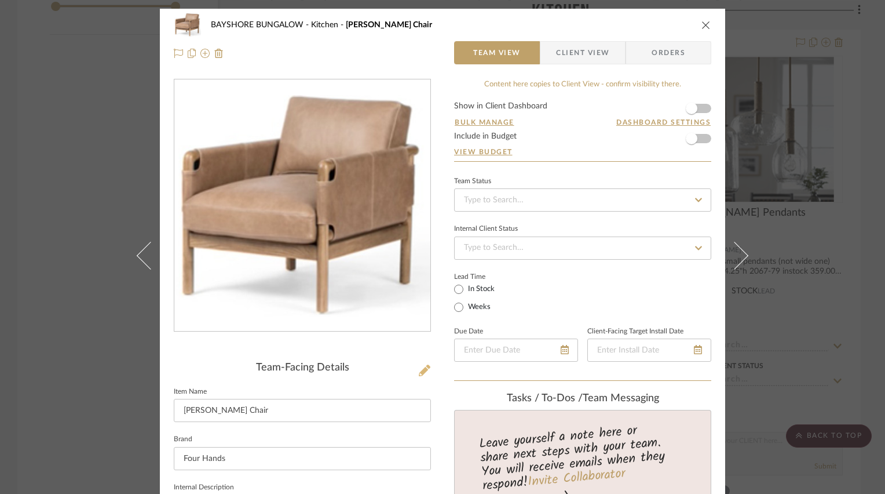
click at [419, 371] on icon at bounding box center [425, 370] width 12 height 12
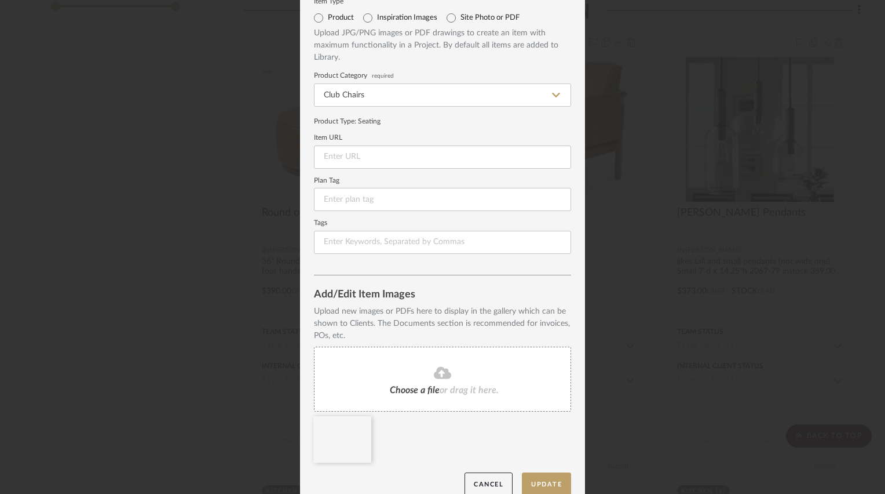
scroll to position [58, 0]
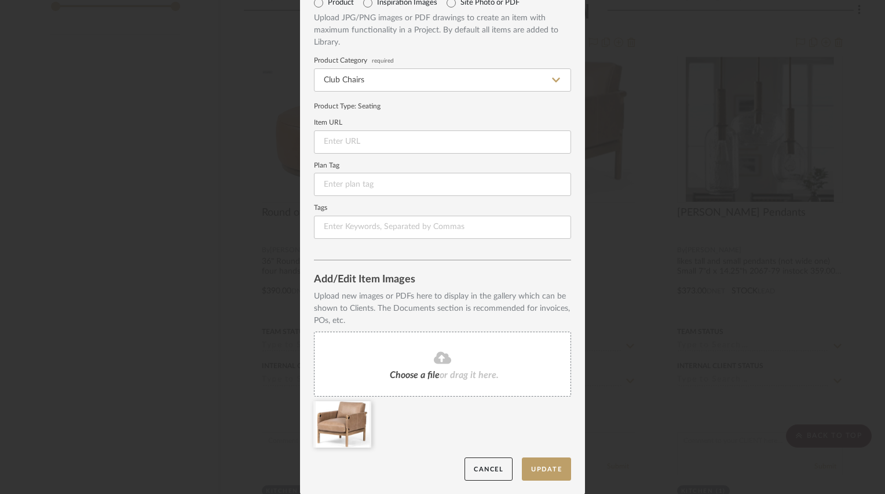
click at [430, 365] on div "Choose a file or drag it here." at bounding box center [442, 363] width 257 height 65
click at [359, 407] on icon at bounding box center [363, 408] width 8 height 9
click at [546, 464] on button "Update" at bounding box center [546, 469] width 49 height 24
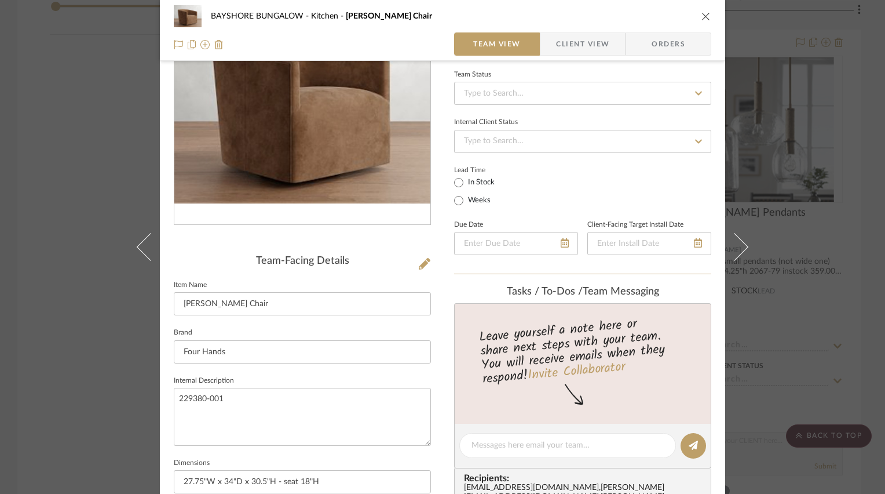
scroll to position [116, 0]
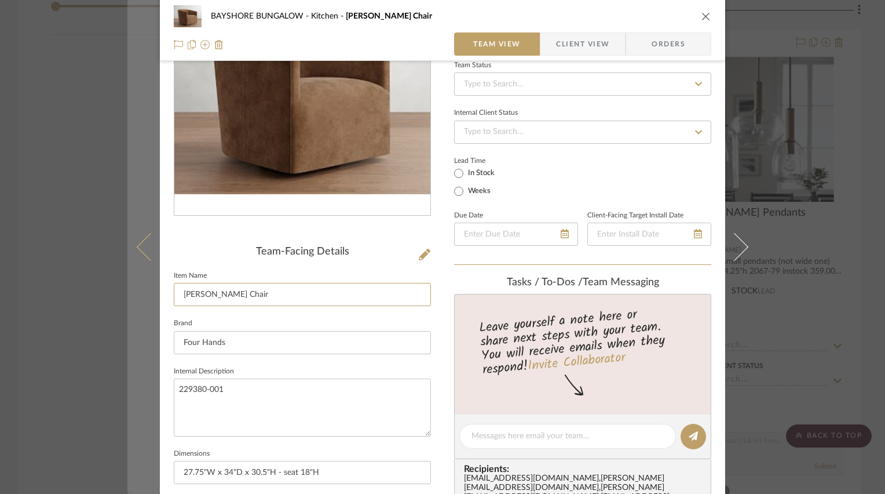
drag, startPoint x: 238, startPoint y: 291, endPoint x: 136, endPoint y: 294, distance: 102.6
click at [136, 294] on mat-dialog-content "BAYSHORE BUNGALOW Kitchen [PERSON_NAME] Chair Team View Client View Orders Team…" at bounding box center [442, 427] width 630 height 1068
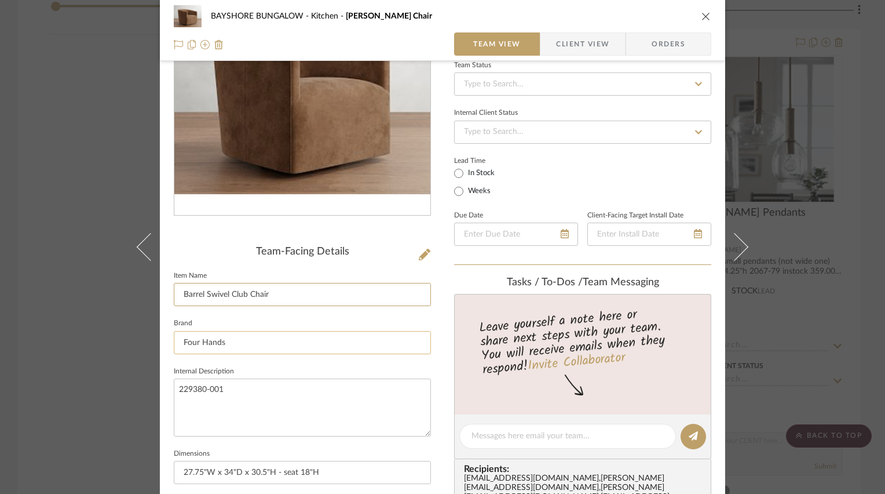
type input "Barrel Swivel Club Chair"
drag, startPoint x: 228, startPoint y: 342, endPoint x: 169, endPoint y: 336, distance: 58.8
click at [174, 336] on input "Four Hands" at bounding box center [302, 342] width 257 height 23
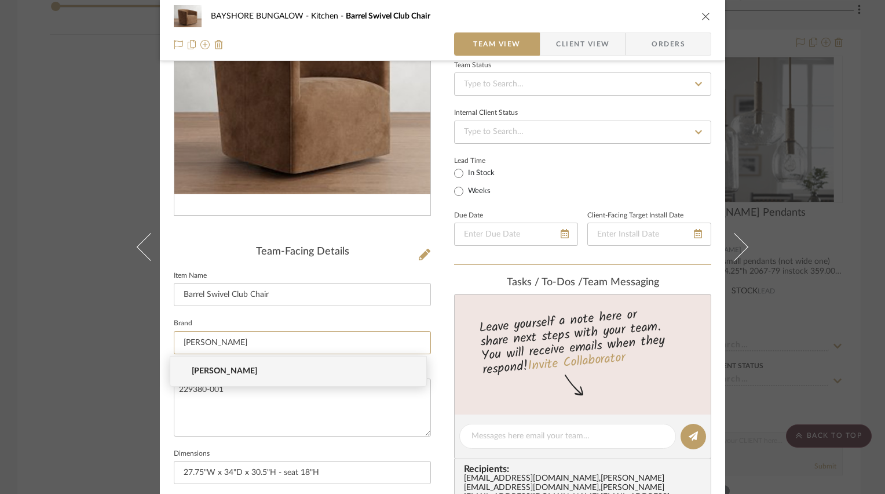
type input "[PERSON_NAME]"
click at [198, 368] on span "[PERSON_NAME]" at bounding box center [303, 371] width 222 height 10
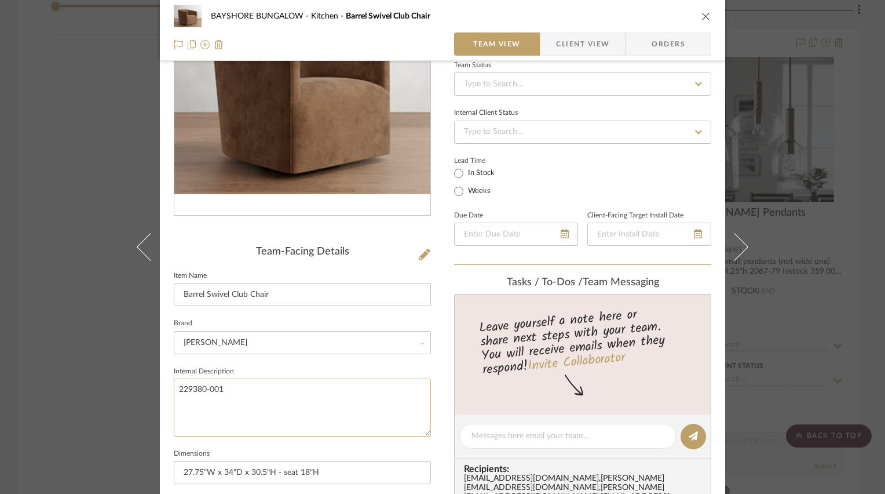
click at [233, 392] on textarea "229380-001" at bounding box center [302, 406] width 257 height 57
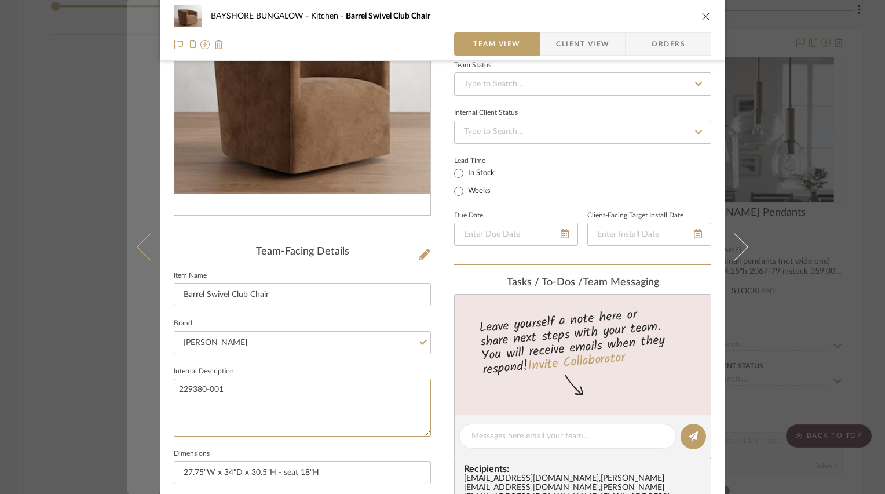
drag, startPoint x: 225, startPoint y: 388, endPoint x: 146, endPoint y: 389, distance: 78.8
click at [146, 389] on mat-dialog-content "BAYSHORE BUNGALOW Kitchen Barrel Swivel Club Chair Team View Client View Orders…" at bounding box center [442, 427] width 630 height 1068
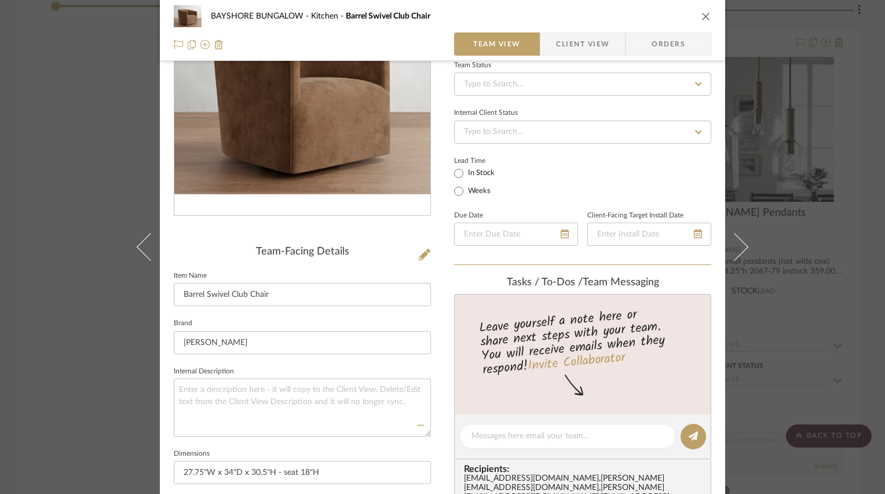
click at [410, 316] on fieldset "Brand [PERSON_NAME]" at bounding box center [302, 334] width 257 height 39
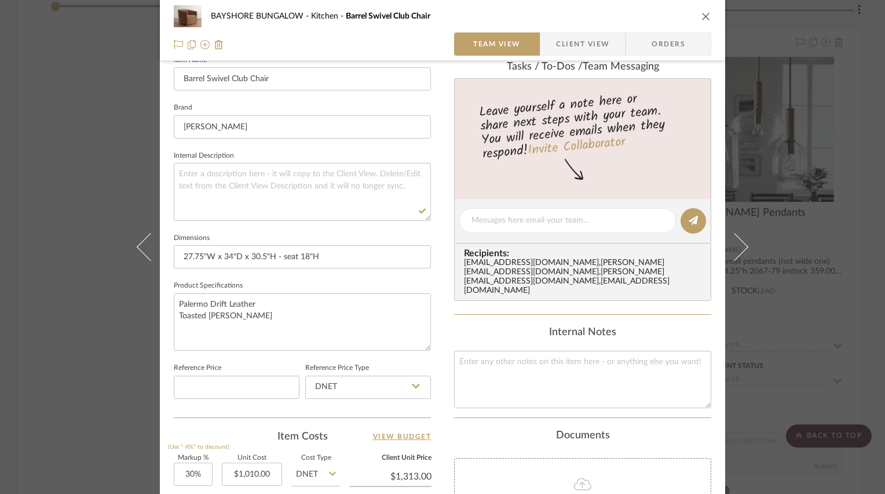
scroll to position [348, 0]
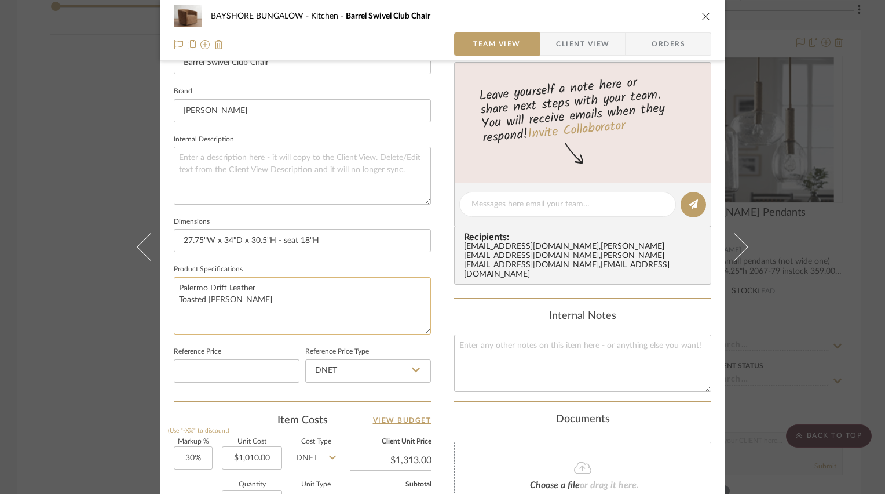
click at [249, 298] on textarea "Palermo Drift Leather Toasted [PERSON_NAME]" at bounding box center [302, 305] width 257 height 57
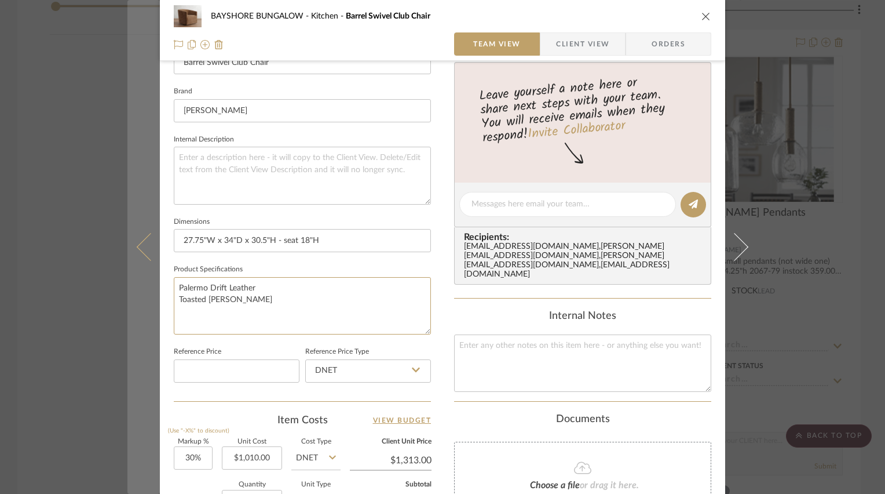
drag, startPoint x: 251, startPoint y: 300, endPoint x: 127, endPoint y: 297, distance: 124.0
click at [127, 297] on mat-dialog-content "BAYSHORE BUNGALOW Kitchen Barrel Swivel Club Chair Team View Client View Orders…" at bounding box center [442, 195] width 630 height 1068
type textarea "P"
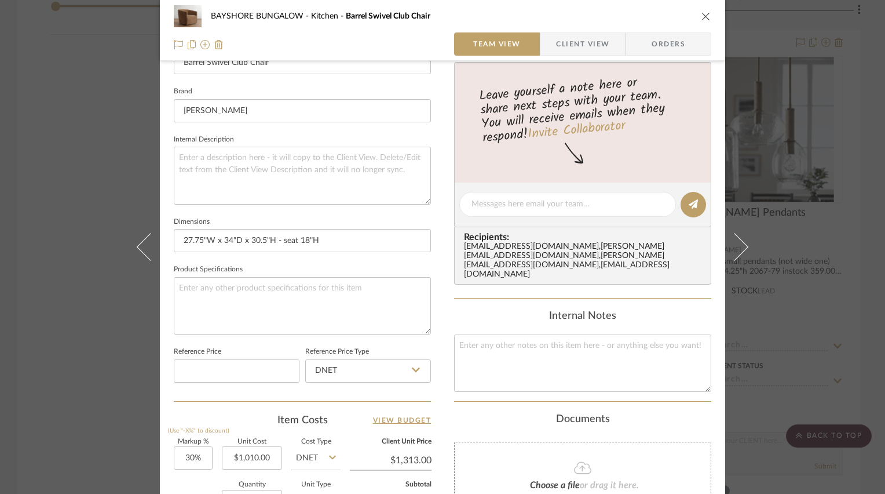
click at [441, 247] on div "BAYSHORE BUNGALOW Kitchen Barrel Swivel Club Chair Team View Client View Orders…" at bounding box center [442, 195] width 565 height 1068
click at [309, 284] on textarea at bounding box center [302, 305] width 257 height 57
type textarea "faux leather"
click at [327, 261] on fieldset "Product Specifications faux leather" at bounding box center [302, 297] width 257 height 73
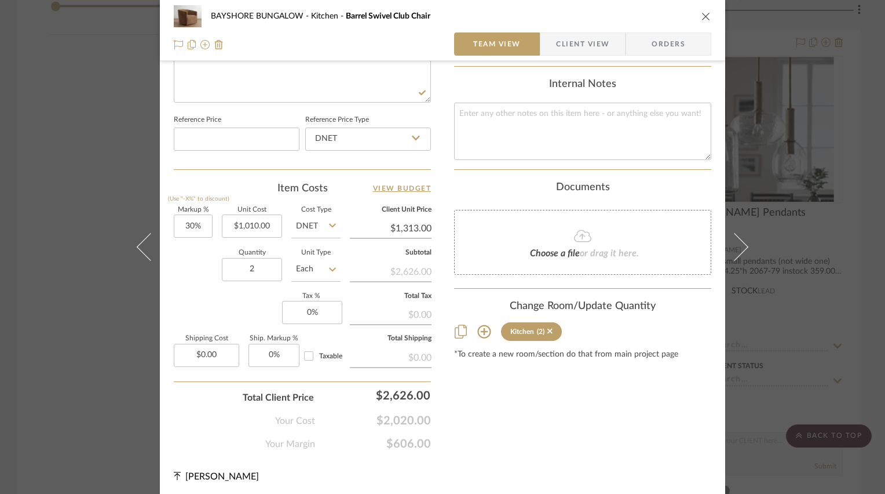
scroll to position [580, 0]
click at [704, 19] on icon "close" at bounding box center [706, 16] width 9 height 9
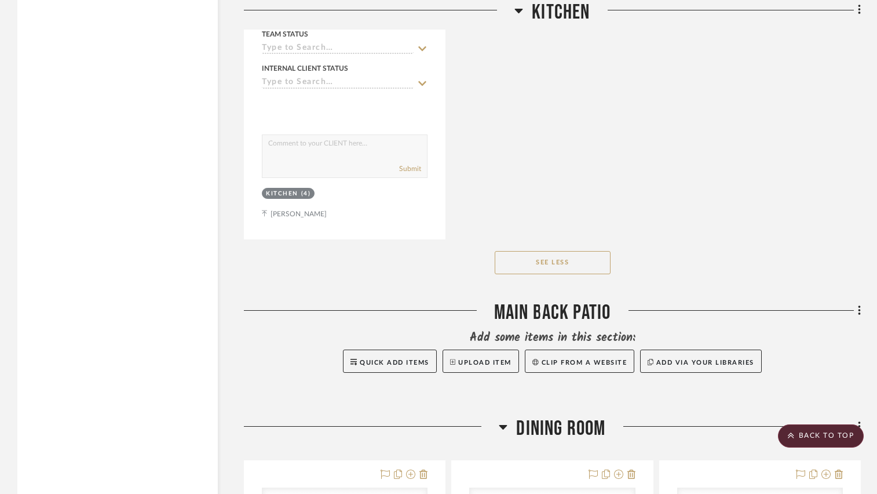
scroll to position [2665, 0]
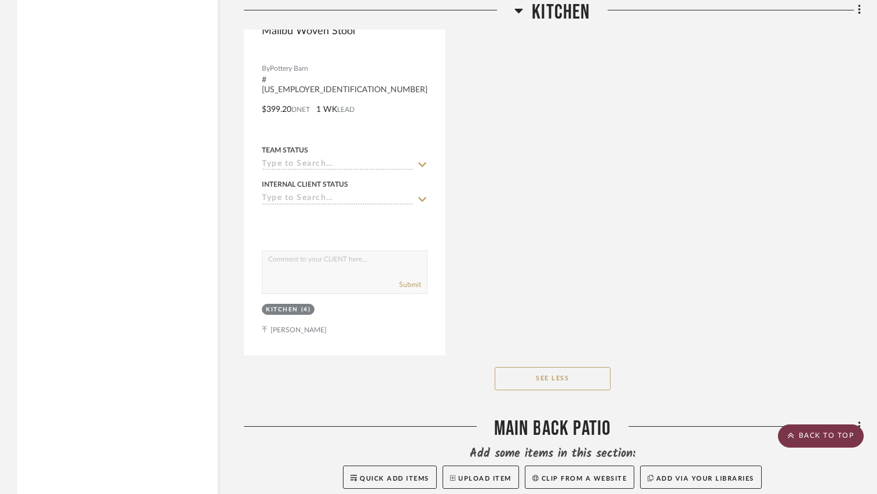
click at [811, 444] on scroll-to-top-button "BACK TO TOP" at bounding box center [821, 435] width 86 height 23
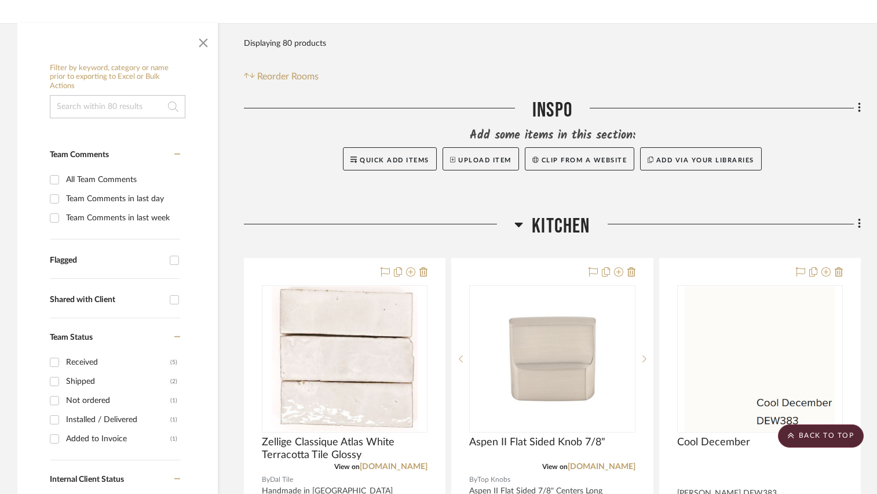
scroll to position [0, 0]
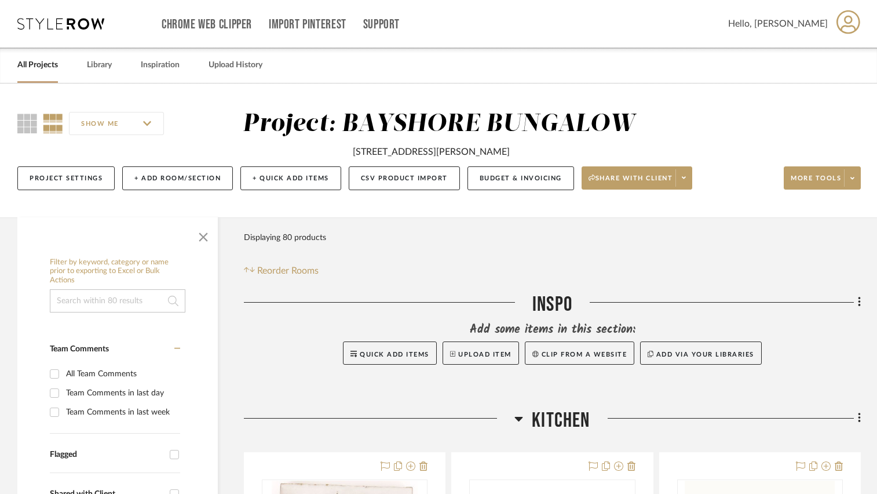
click at [51, 63] on link "All Projects" at bounding box center [37, 65] width 41 height 16
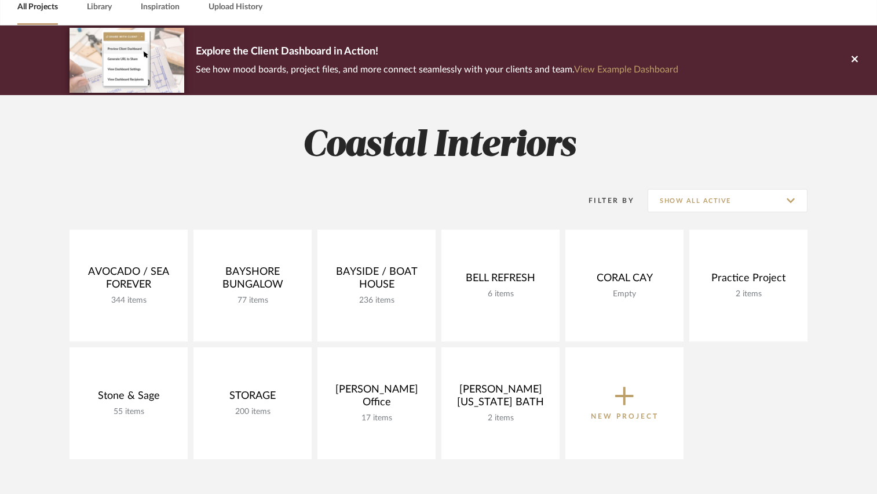
scroll to position [116, 0]
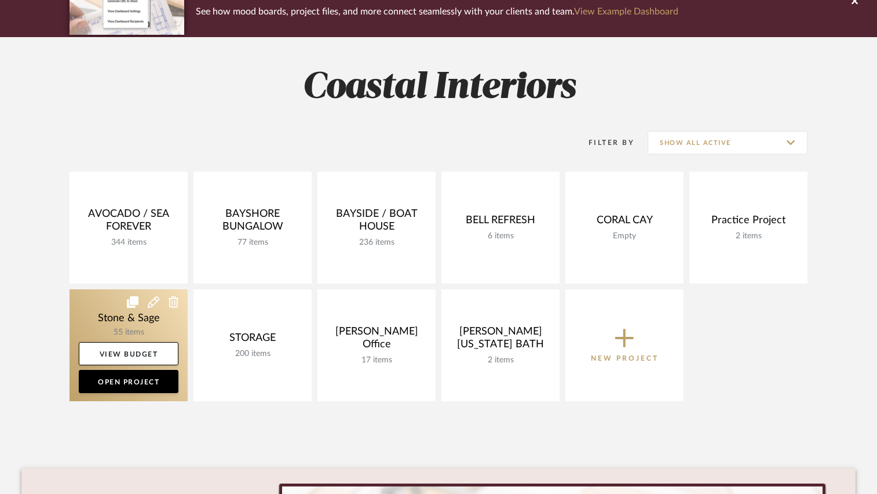
click at [91, 309] on link at bounding box center [129, 345] width 118 height 112
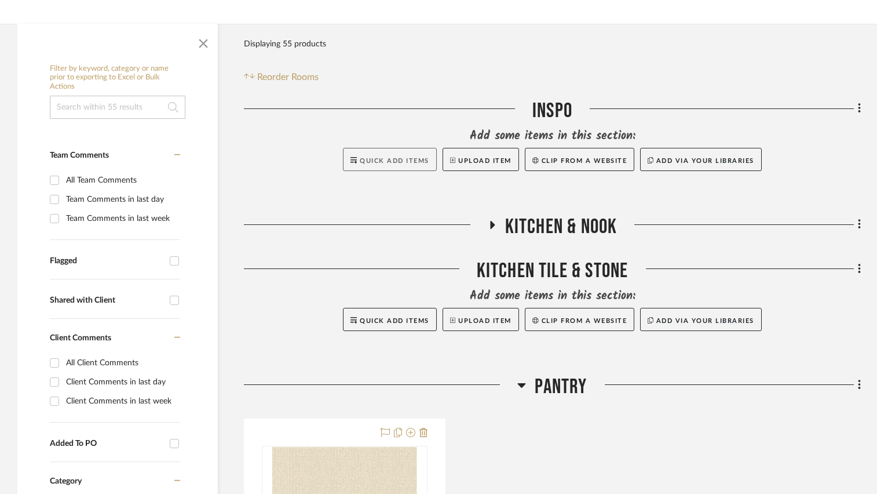
scroll to position [232, 0]
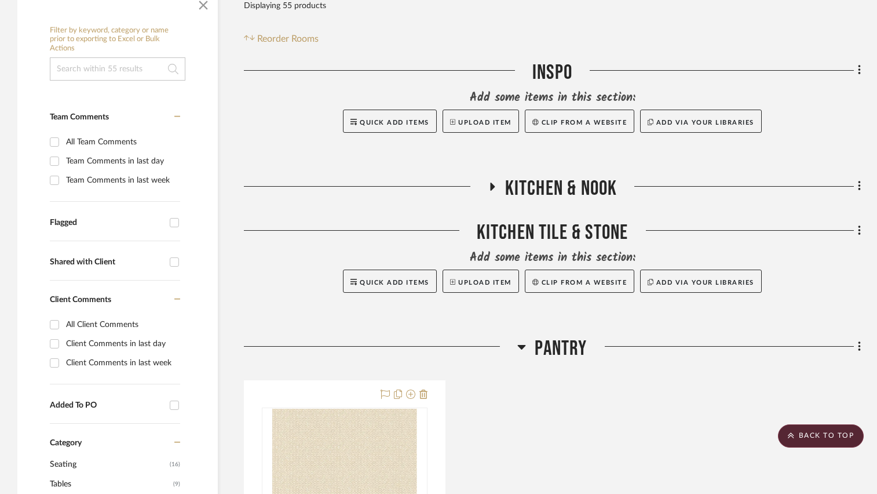
click at [492, 187] on icon at bounding box center [492, 186] width 5 height 8
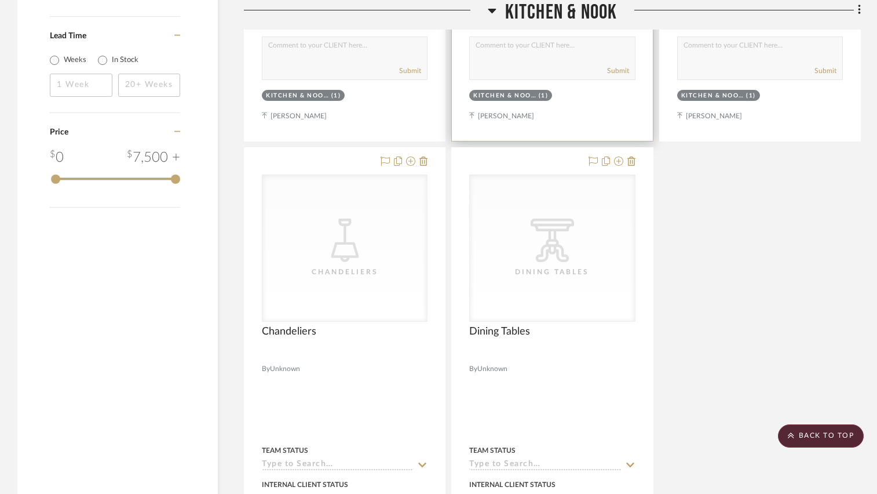
scroll to position [1390, 0]
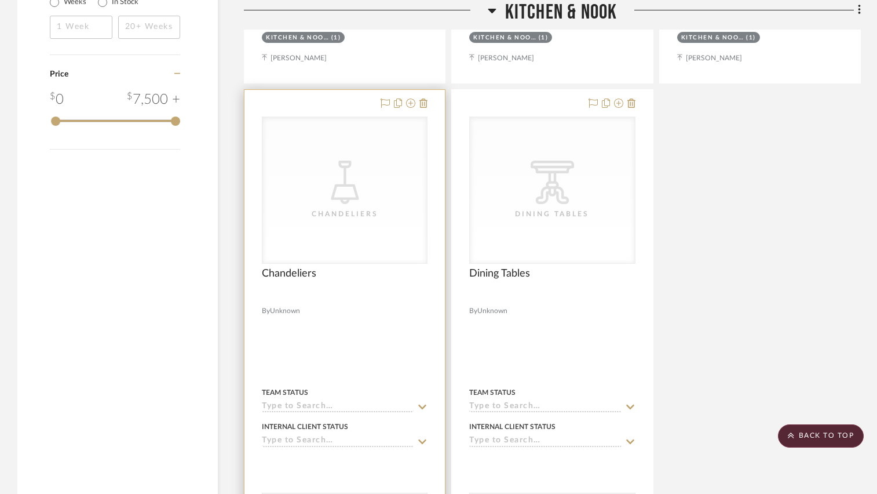
click at [378, 169] on div "CategoryIconLighting Created with Sketch. [GEOGRAPHIC_DATA]" at bounding box center [344, 190] width 165 height 146
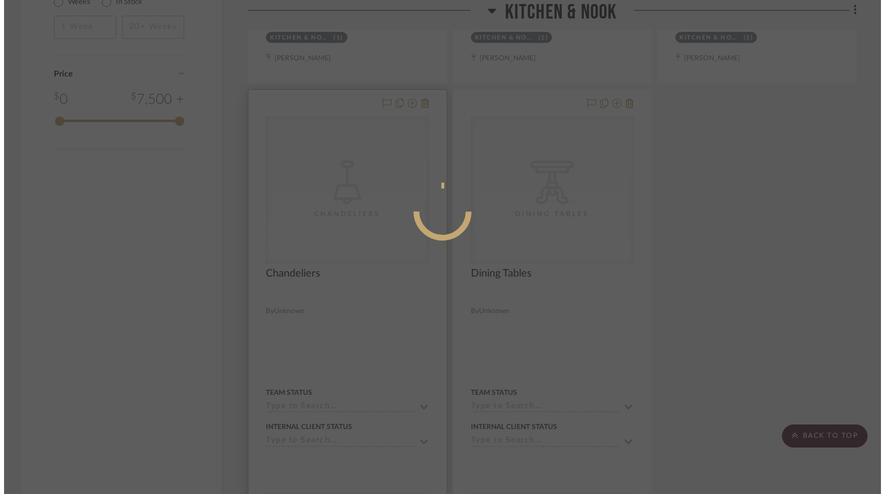
scroll to position [0, 0]
